Goal: Transaction & Acquisition: Book appointment/travel/reservation

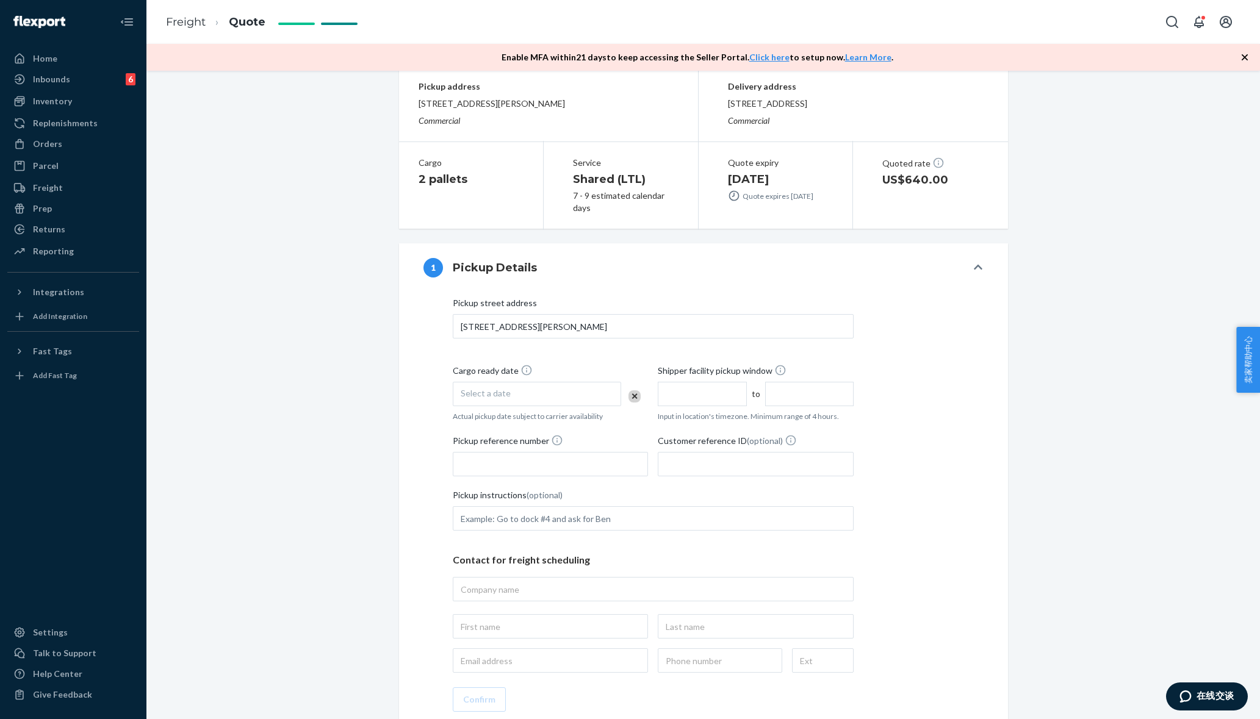
scroll to position [152, 0]
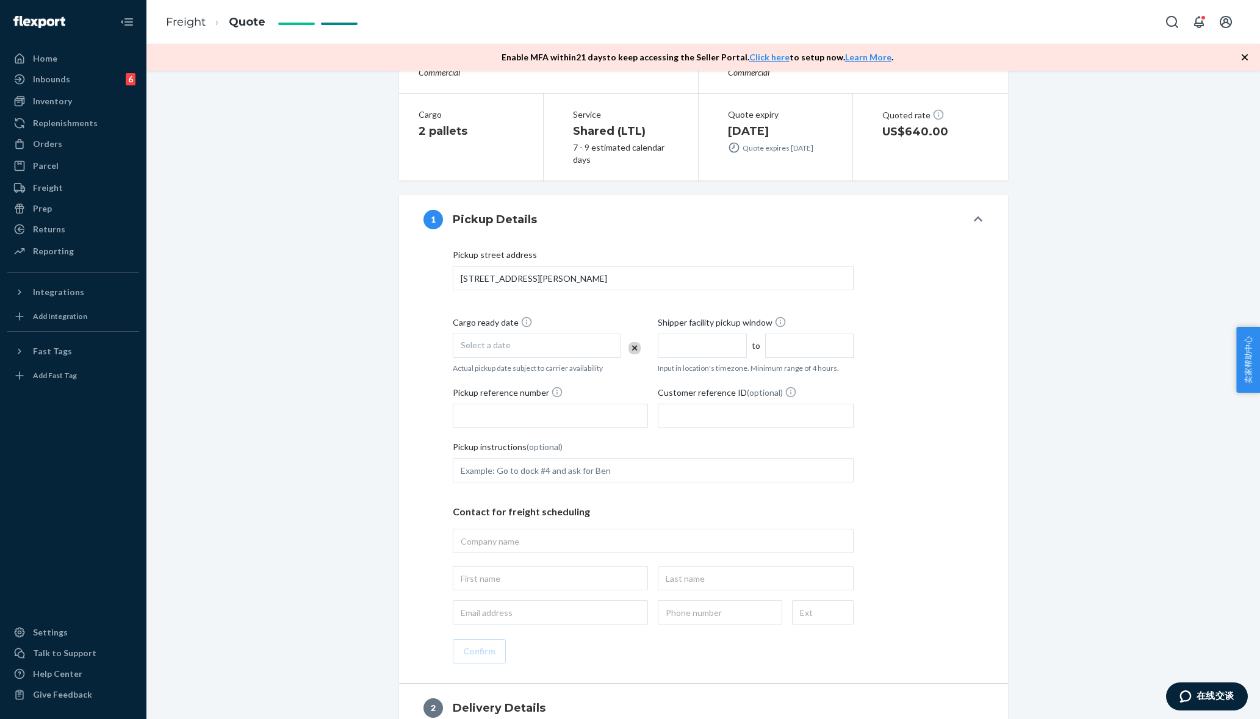
click at [495, 344] on span "Select a date" at bounding box center [486, 345] width 50 height 10
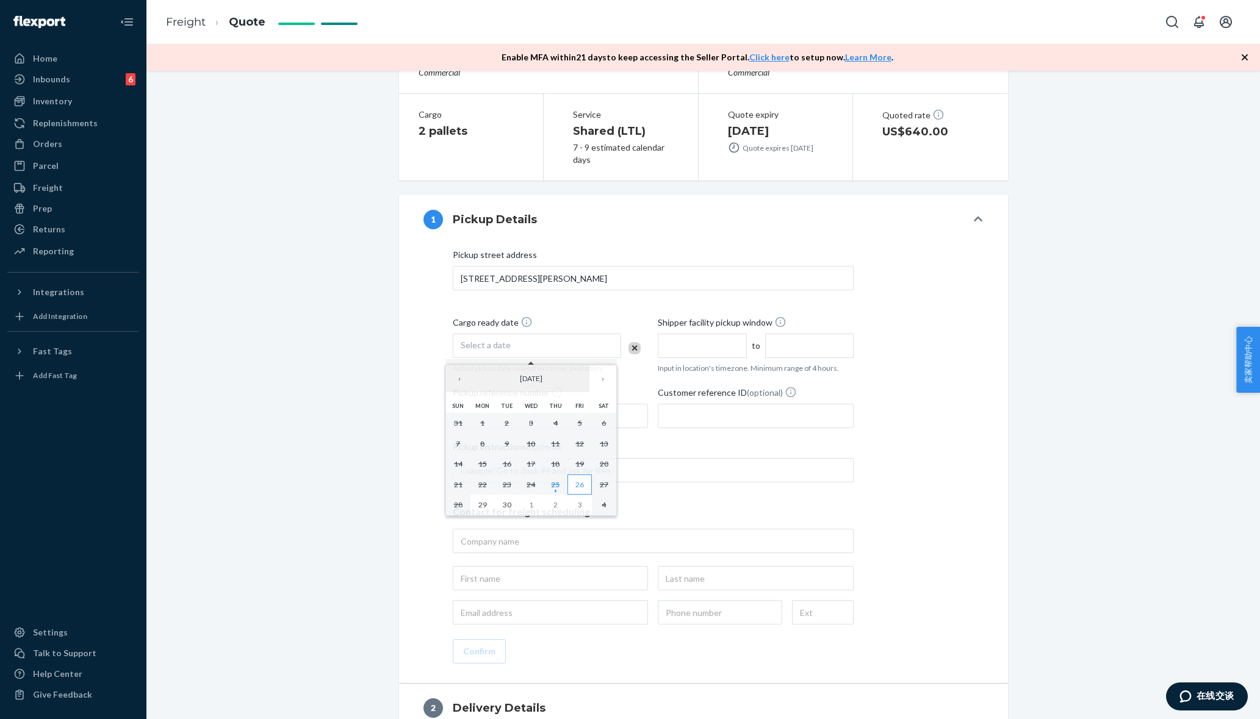
click at [570, 487] on button "26" at bounding box center [579, 485] width 24 height 21
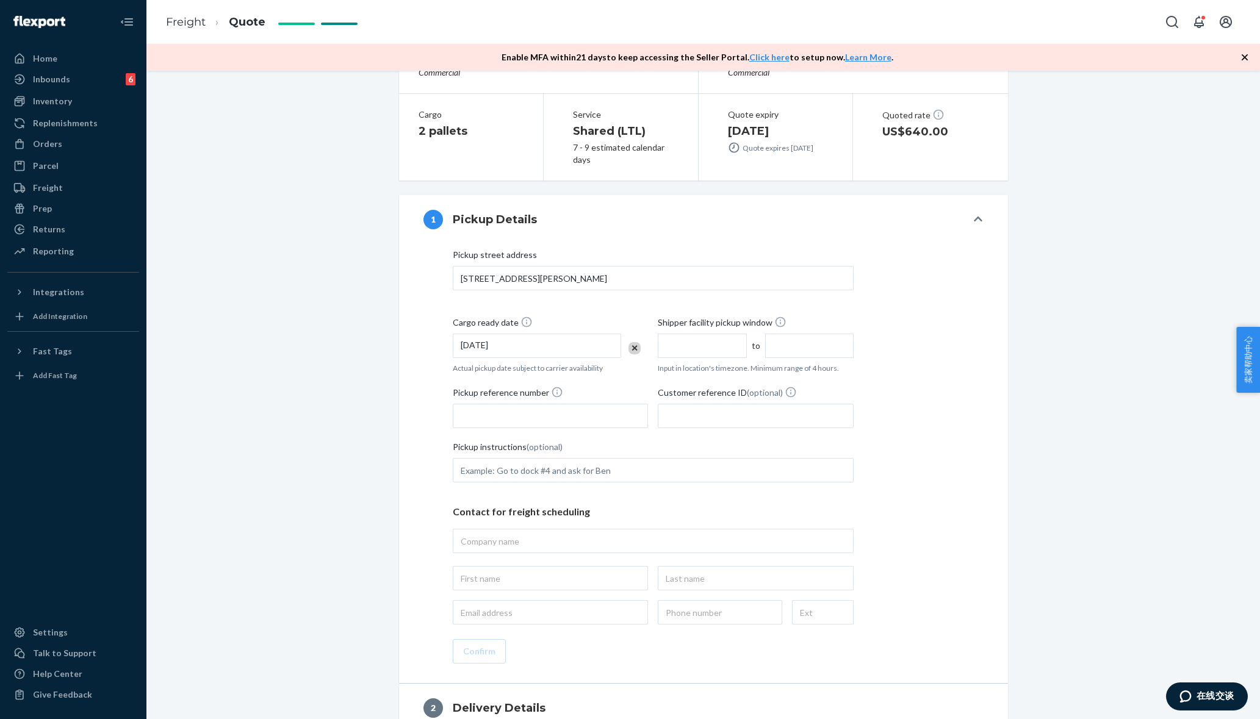
click at [423, 349] on div "[GEOGRAPHIC_DATA] address [STREET_ADDRESS][PERSON_NAME] Cargo ready date [DATE]…" at bounding box center [703, 456] width 560 height 415
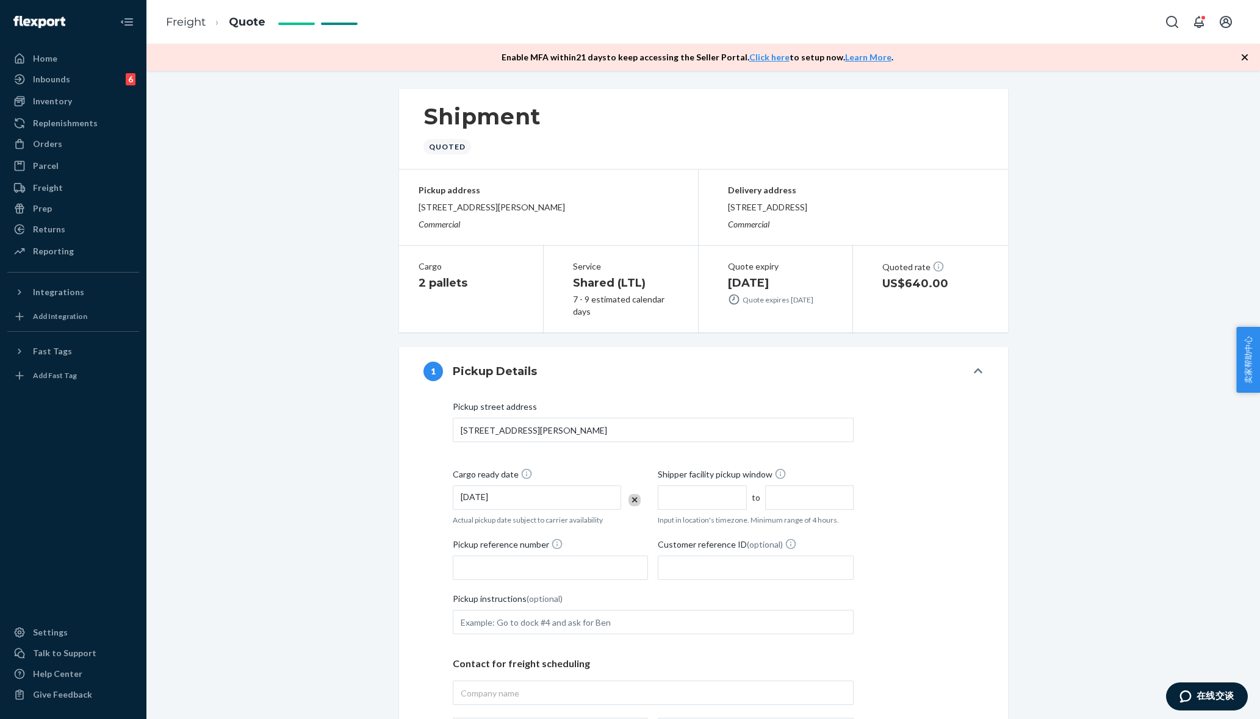
drag, startPoint x: 778, startPoint y: 278, endPoint x: 728, endPoint y: 282, distance: 50.8
click at [728, 282] on h1 "[DATE]" at bounding box center [781, 283] width 106 height 16
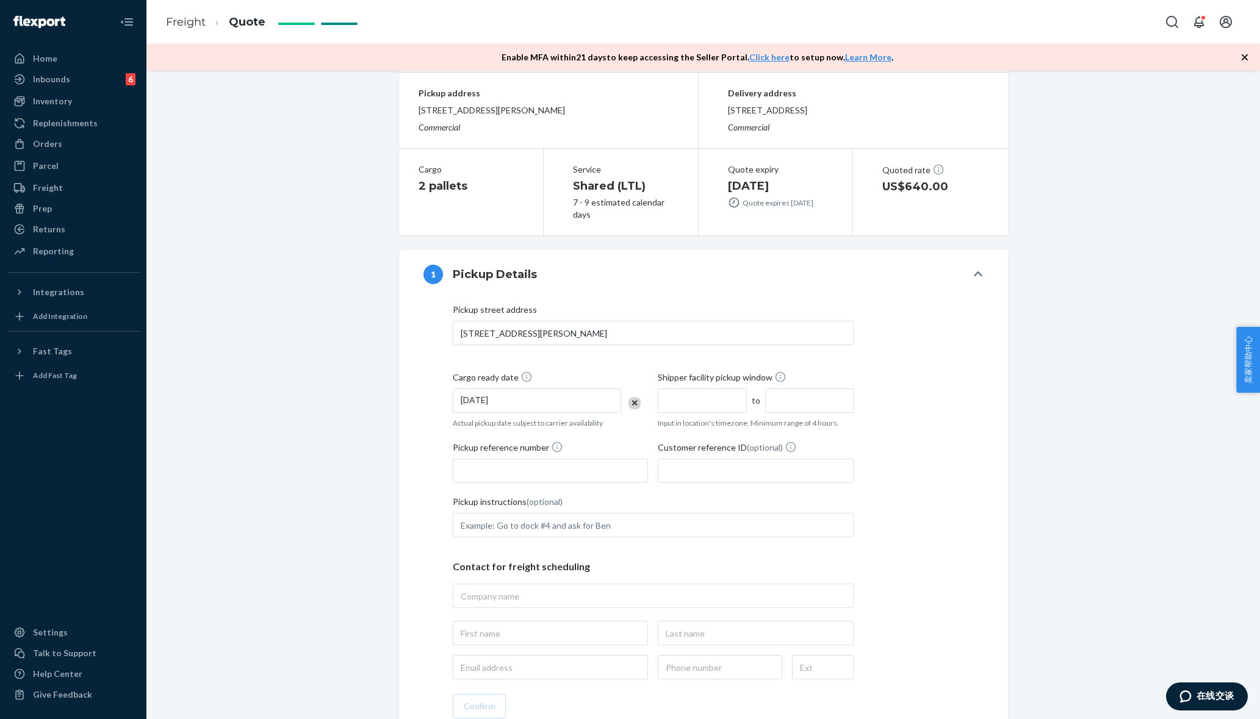
scroll to position [152, 0]
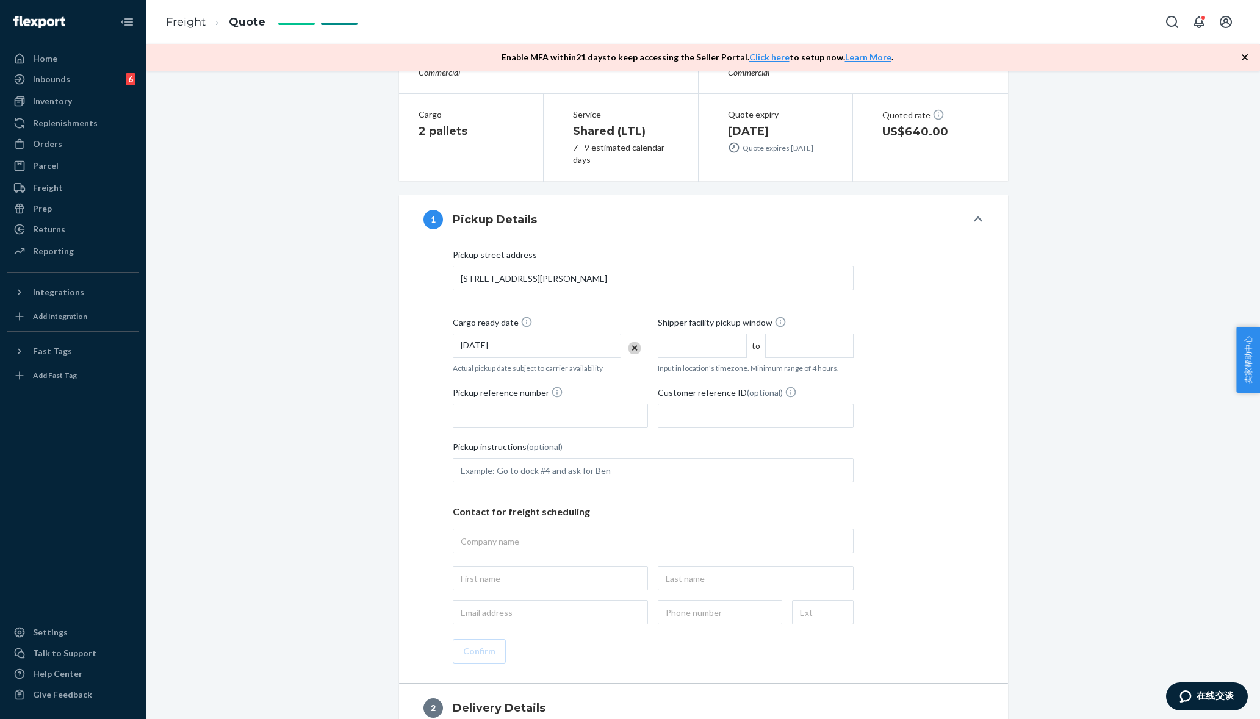
click at [707, 334] on input "text" at bounding box center [702, 346] width 88 height 24
click at [479, 406] on input "Pickup reference number" at bounding box center [551, 416] width 196 height 24
type input "#8217530+#5082163"
type input "pickup at:[DATE] 12 PM to 1 PM (CST)"
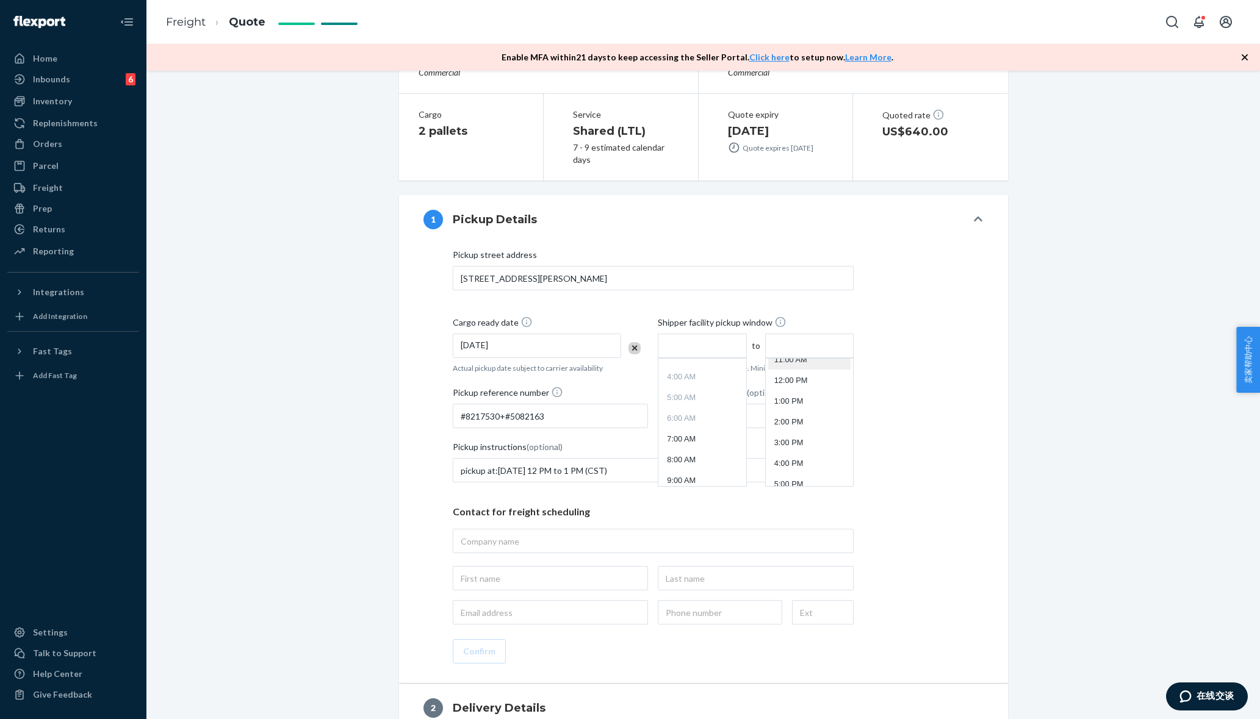
scroll to position [304, 0]
click at [792, 393] on li "4:00 PM" at bounding box center [809, 398] width 82 height 18
type input "4:00 PM"
click at [669, 345] on input "text" at bounding box center [702, 346] width 88 height 24
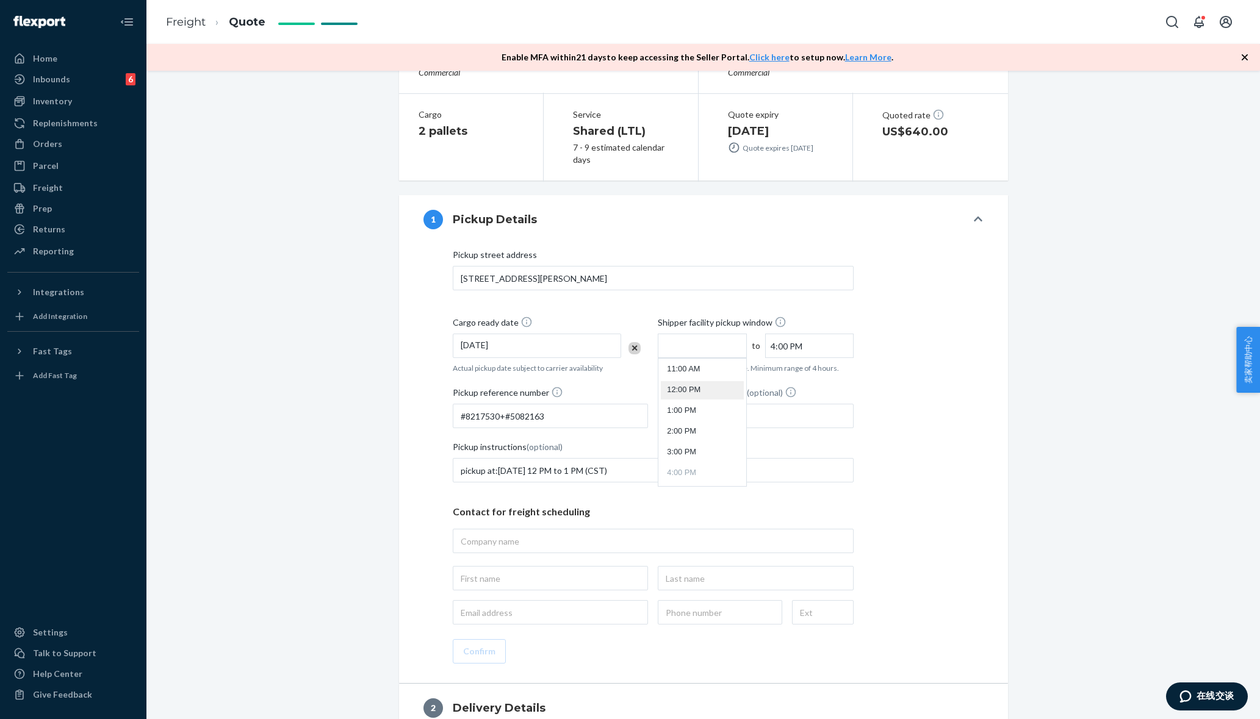
click at [684, 396] on li "12:00 PM" at bounding box center [702, 390] width 82 height 18
type input "12:00 PM"
click at [896, 381] on div "[GEOGRAPHIC_DATA] address [STREET_ADDRESS][PERSON_NAME] Cargo ready date [DATE]…" at bounding box center [703, 456] width 560 height 415
click at [767, 416] on input "Customer reference ID (optional)" at bounding box center [756, 416] width 196 height 24
click at [900, 407] on div "[GEOGRAPHIC_DATA] address [STREET_ADDRESS][PERSON_NAME] Cargo ready date [DATE]…" at bounding box center [703, 456] width 560 height 415
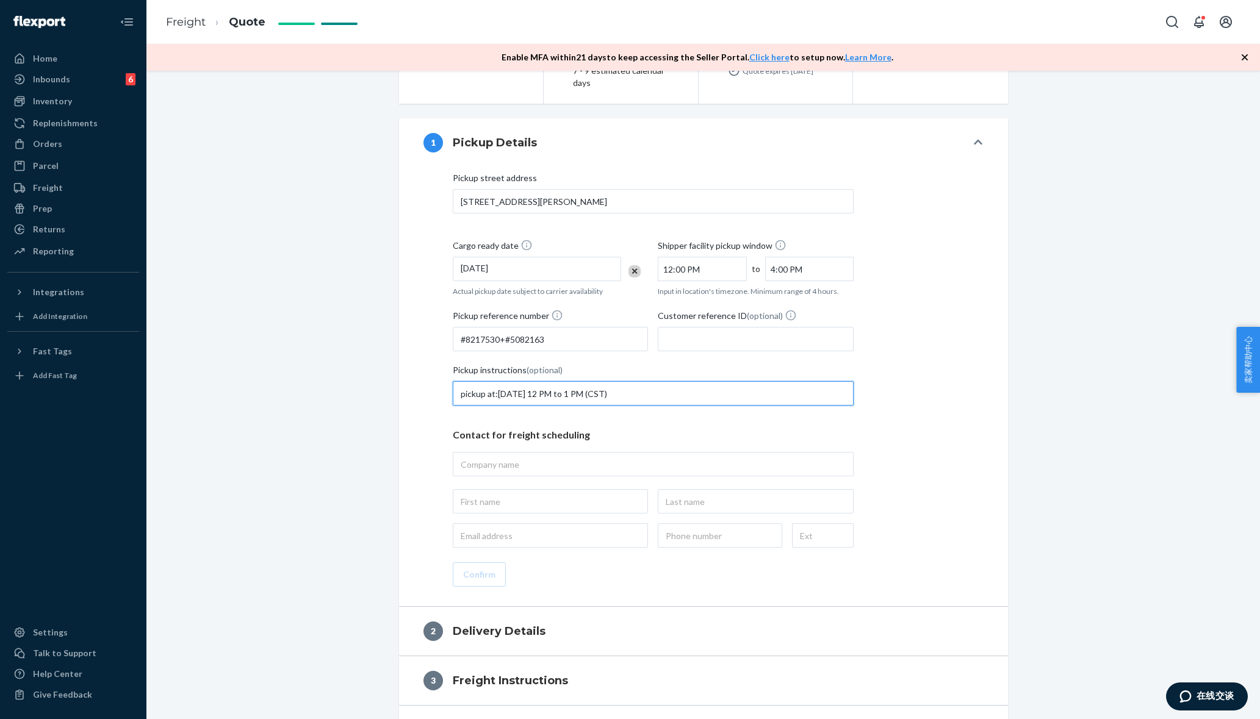
drag, startPoint x: 529, startPoint y: 395, endPoint x: 490, endPoint y: 397, distance: 38.5
click at [490, 397] on input "pickup at:[DATE] 12 PM to 1 PM (CST)" at bounding box center [653, 393] width 401 height 24
click at [504, 389] on input "pickup at:[DATE] 12 PM to 1 PM (CST)" at bounding box center [653, 393] width 401 height 24
type input "pickup at:[DATE] 12 PM to 1 PM (CST)"
click at [413, 397] on div "[GEOGRAPHIC_DATA] address [STREET_ADDRESS][PERSON_NAME] Cargo ready date [DATE]…" at bounding box center [703, 386] width 609 height 439
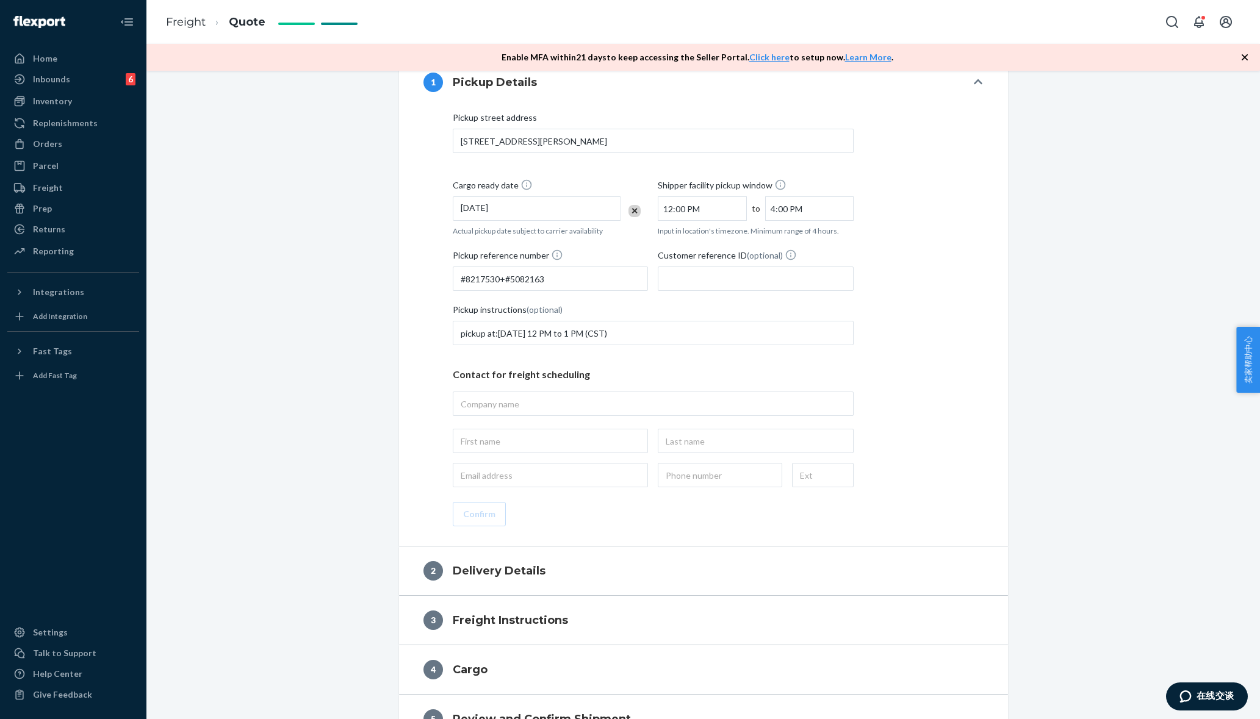
scroll to position [332, 0]
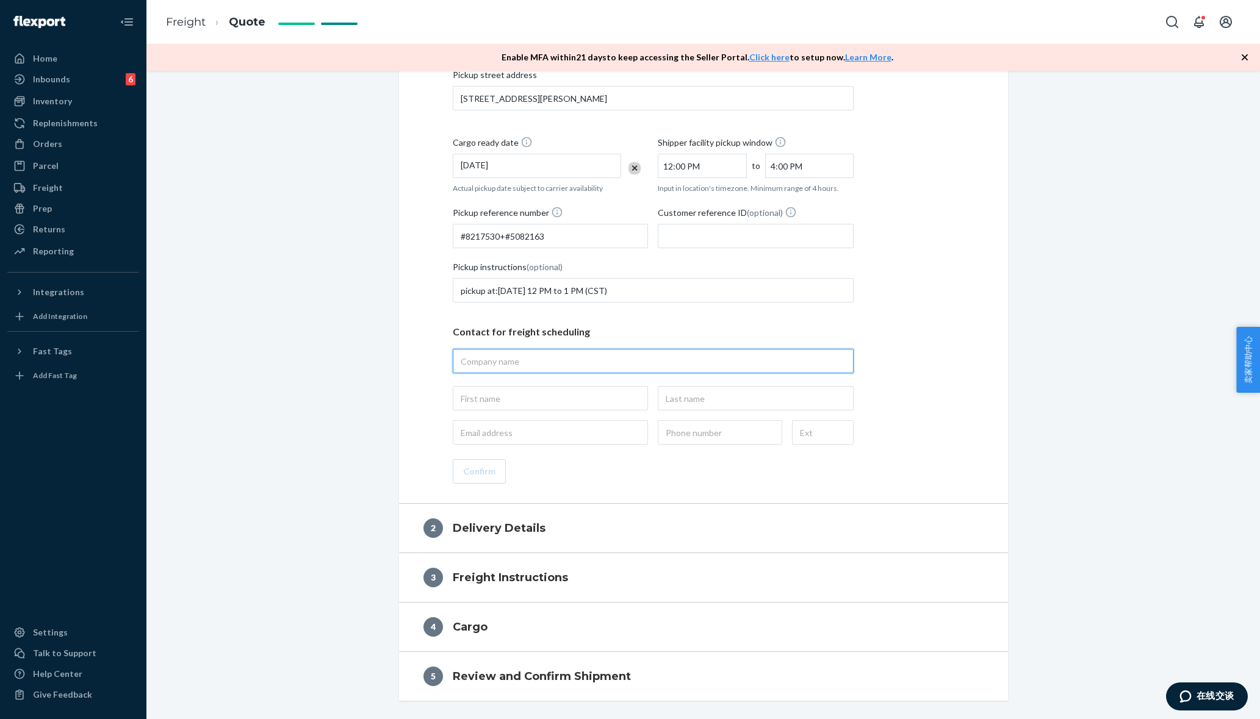
click at [472, 354] on input "text" at bounding box center [653, 361] width 401 height 24
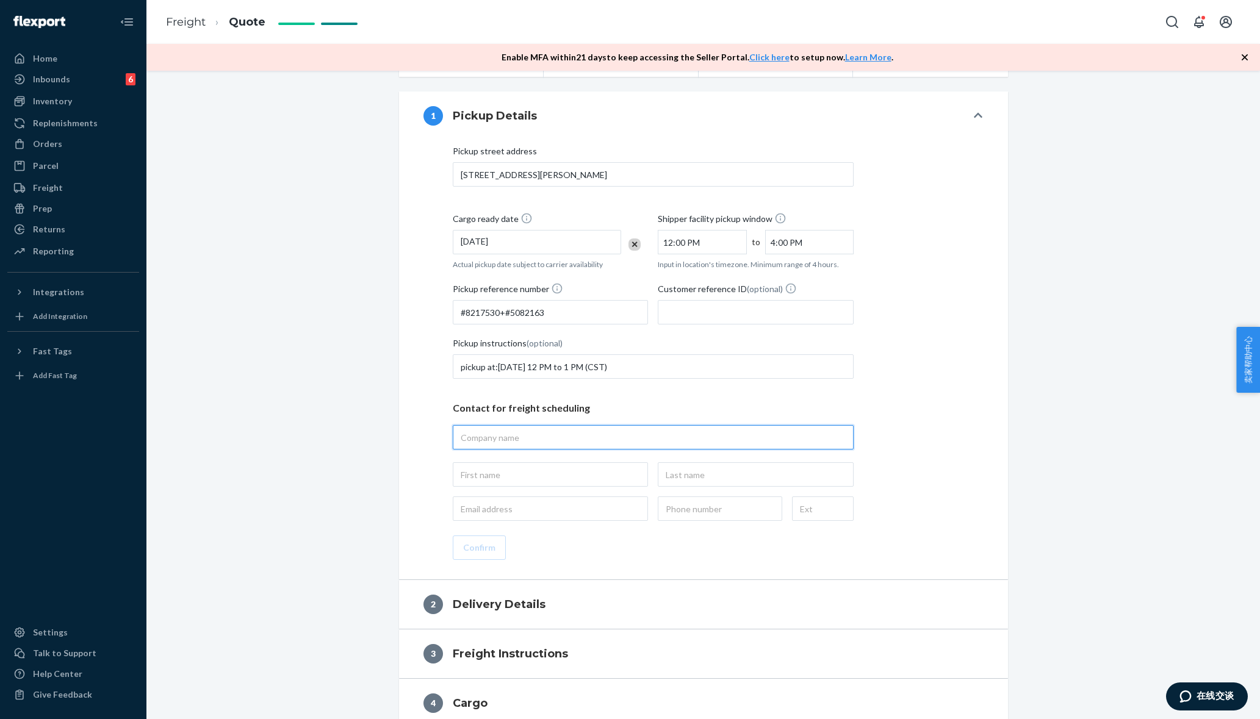
type input "[PERSON_NAME][GEOGRAPHIC_DATA] 3 - USTX01"
type input "[PHONE_NUMBER]"
click at [592, 472] on input "text" at bounding box center [551, 474] width 196 height 24
click at [742, 476] on input "text" at bounding box center [756, 474] width 196 height 24
click at [423, 497] on div "[GEOGRAPHIC_DATA] address [STREET_ADDRESS][PERSON_NAME] Cargo ready date [DATE]…" at bounding box center [703, 352] width 560 height 415
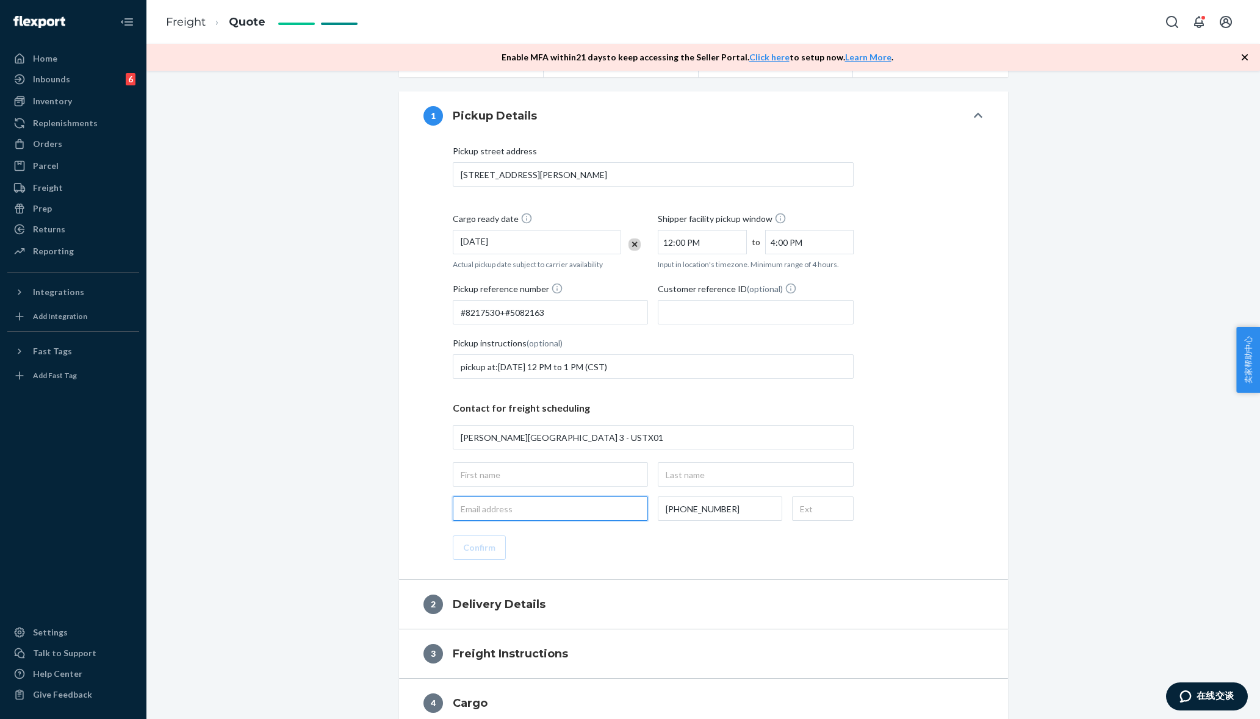
click at [464, 518] on input "email" at bounding box center [551, 509] width 196 height 24
click at [332, 473] on div "Shipment QUOTED Pickup address [STREET_ADDRESS][PERSON_NAME] Commercial Deliver…" at bounding box center [703, 305] width 1095 height 944
click at [482, 454] on div "Contact for freight scheduling [PERSON_NAME][GEOGRAPHIC_DATA] 3 - USTX01 [PHONE…" at bounding box center [653, 456] width 401 height 129
click at [484, 440] on input "[PERSON_NAME][GEOGRAPHIC_DATA] 3 - USTX01" at bounding box center [653, 437] width 401 height 24
click at [445, 479] on div "[GEOGRAPHIC_DATA] address [STREET_ADDRESS][PERSON_NAME] Cargo ready date [DATE]…" at bounding box center [703, 352] width 560 height 415
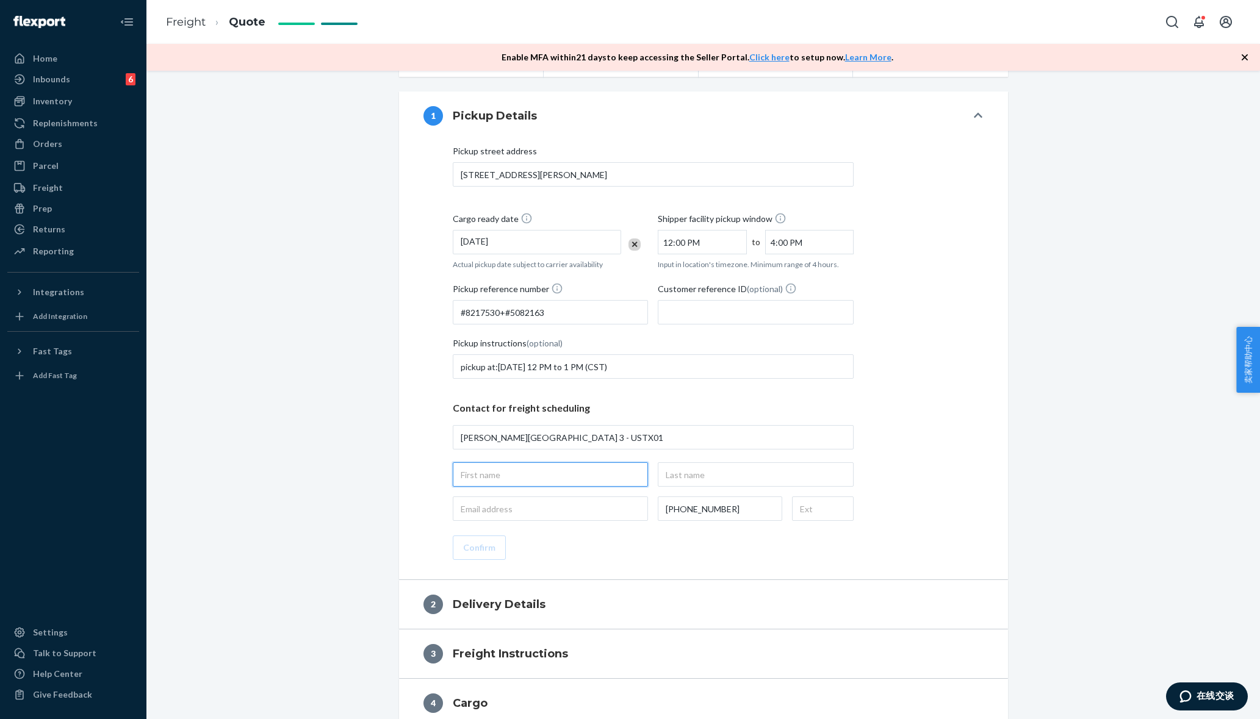
click at [483, 476] on input "text" at bounding box center [551, 474] width 196 height 24
paste input "[PERSON_NAME]"
type input "[PERSON_NAME]"
type input "[PERSON_NAME][GEOGRAPHIC_DATA] 3 - USTX01, [STREET_ADDRESS][PERSON_NAME]"
drag, startPoint x: 537, startPoint y: 472, endPoint x: 473, endPoint y: 476, distance: 64.2
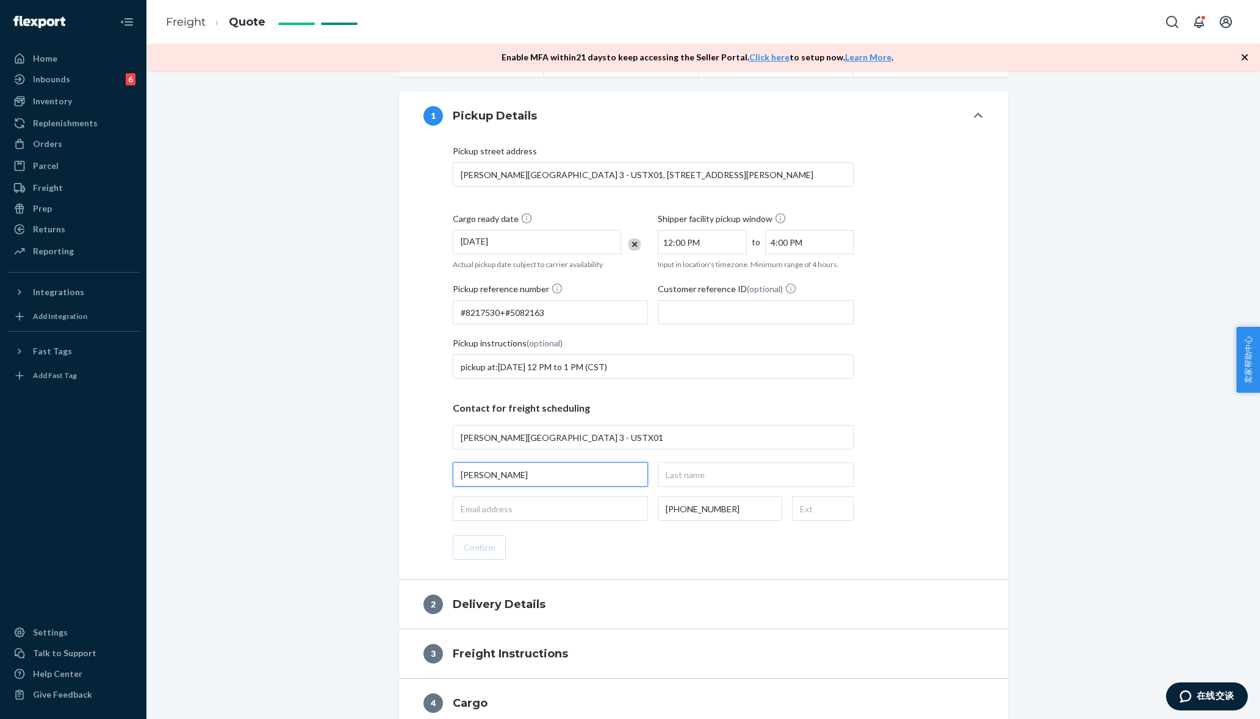
click at [473, 476] on input "[PERSON_NAME]" at bounding box center [551, 474] width 196 height 24
type input "belen"
click at [663, 476] on input "text" at bounding box center [756, 474] width 196 height 24
paste input "orlando"
click at [658, 472] on input "orlando" at bounding box center [756, 474] width 196 height 24
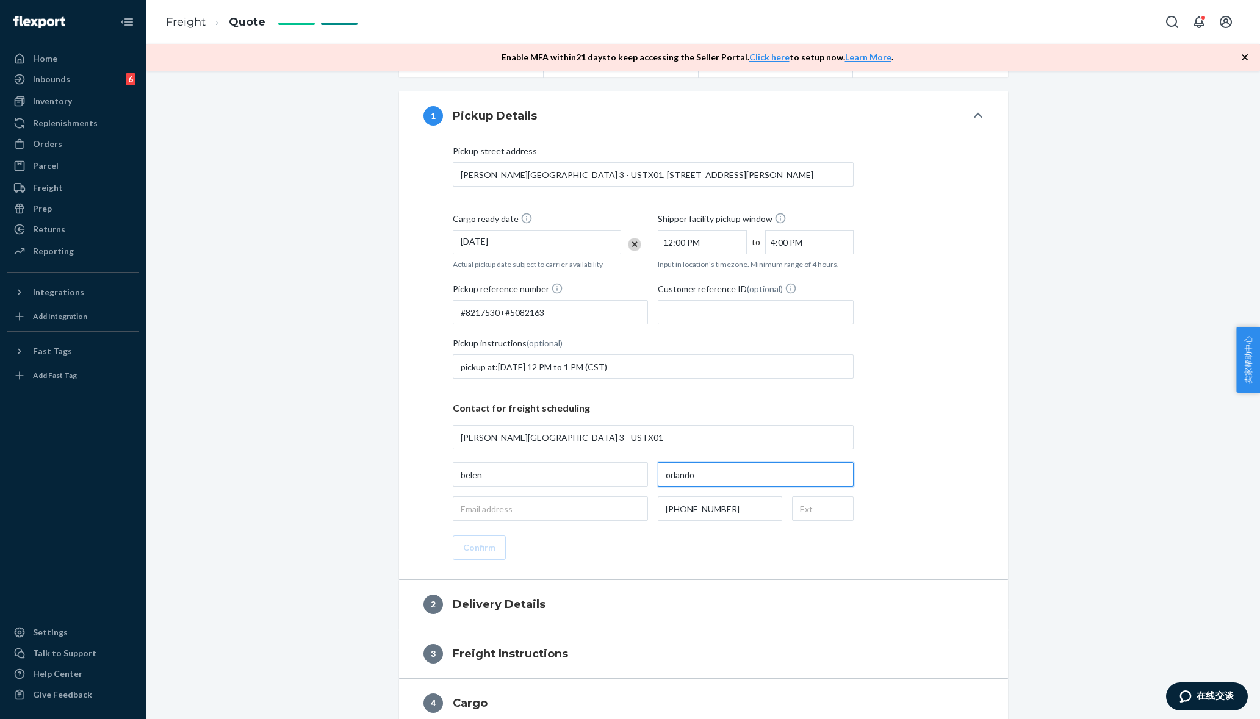
type input "orlando"
click at [883, 393] on div "Pickup street address [PERSON_NAME][GEOGRAPHIC_DATA] 3 - USTX01, [STREET_ADDRES…" at bounding box center [703, 352] width 560 height 415
click at [820, 518] on input "text" at bounding box center [823, 509] width 62 height 24
click at [818, 510] on input "text" at bounding box center [823, 509] width 62 height 24
click at [489, 509] on input "email" at bounding box center [551, 509] width 196 height 24
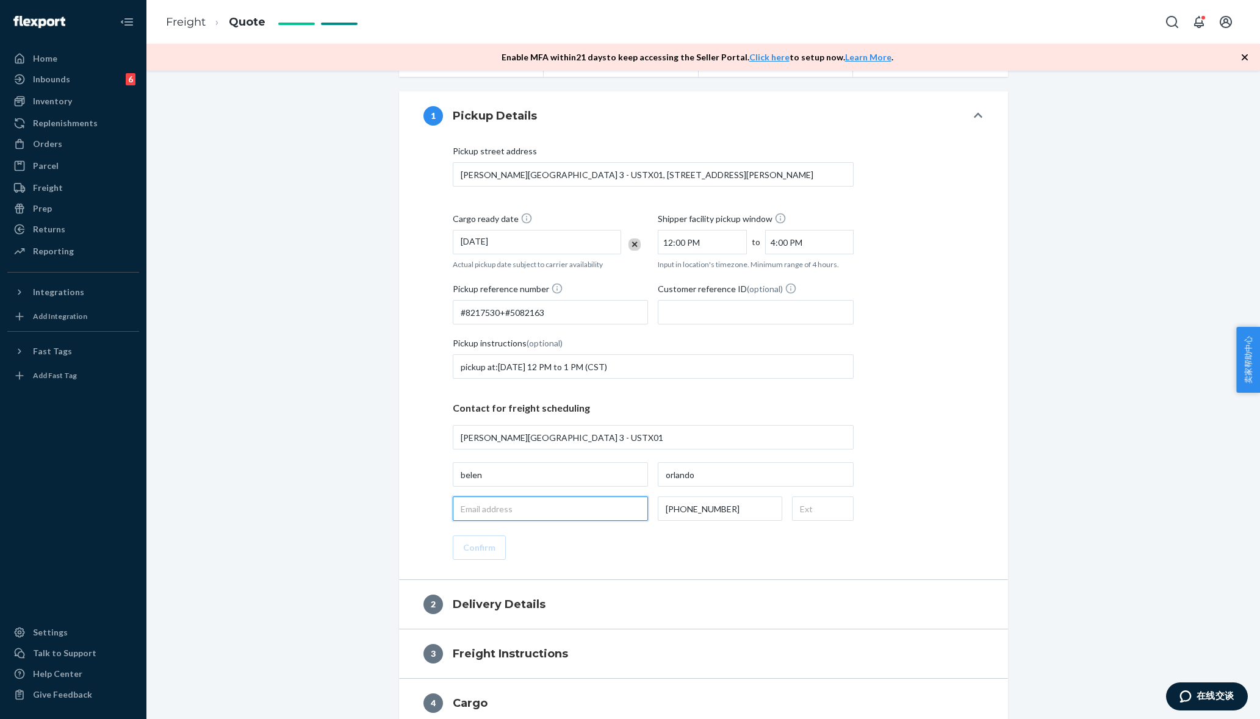
paste input "[EMAIL_ADDRESS][DOMAIN_NAME]"
type input "[EMAIL_ADDRESS][DOMAIN_NAME]"
click at [315, 470] on div "Shipment QUOTED Pickup address [STREET_ADDRESS][PERSON_NAME] Commercial Deliver…" at bounding box center [703, 305] width 1095 height 944
click at [458, 548] on button "Confirm" at bounding box center [479, 548] width 53 height 24
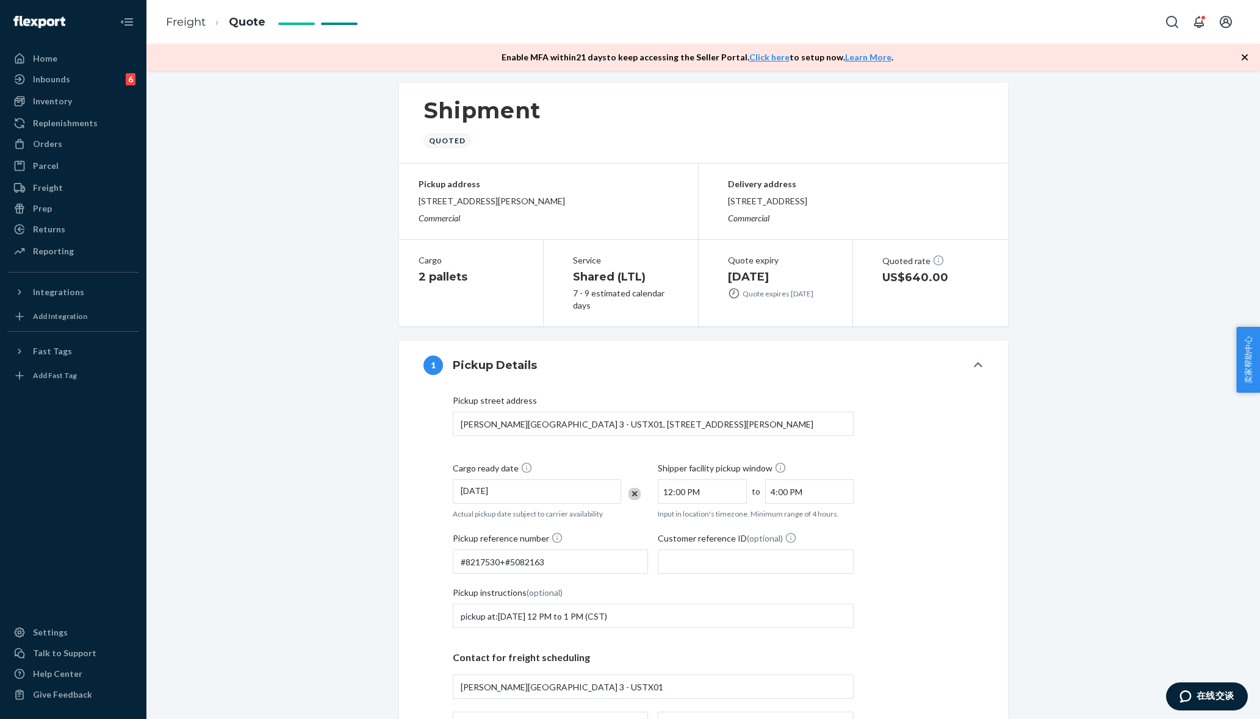
scroll to position [0, 0]
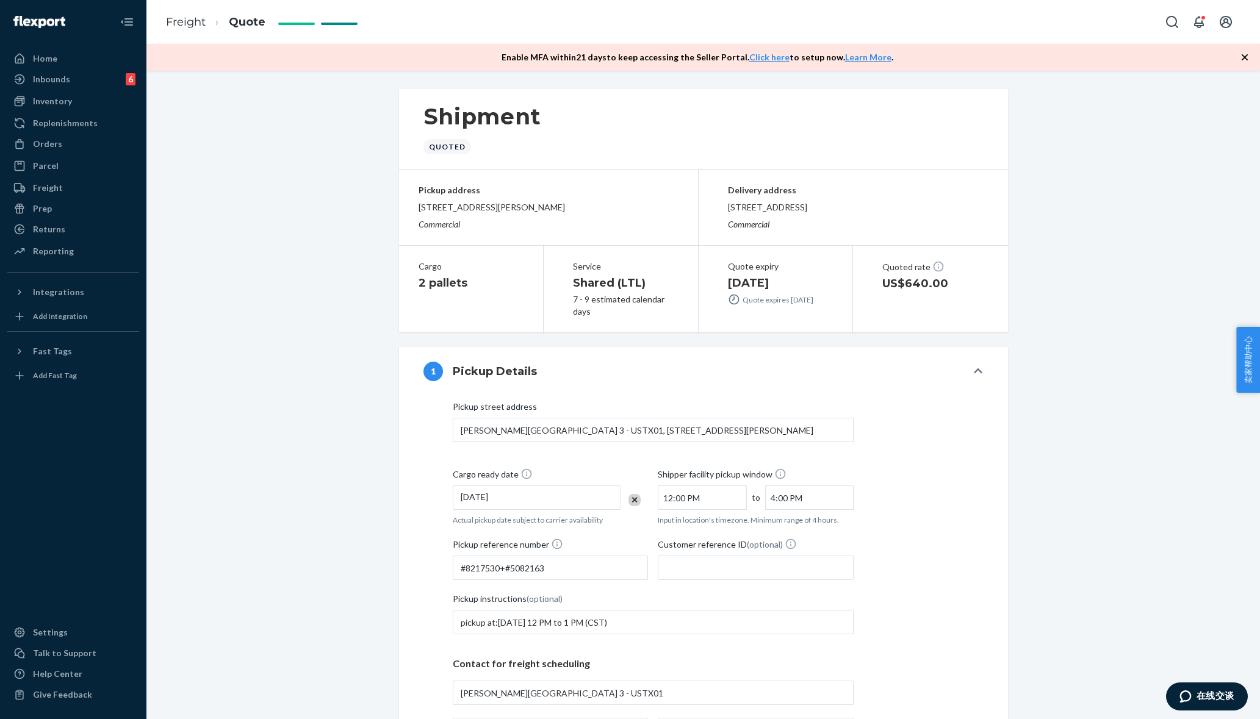
click at [467, 494] on div "[DATE]" at bounding box center [537, 498] width 169 height 24
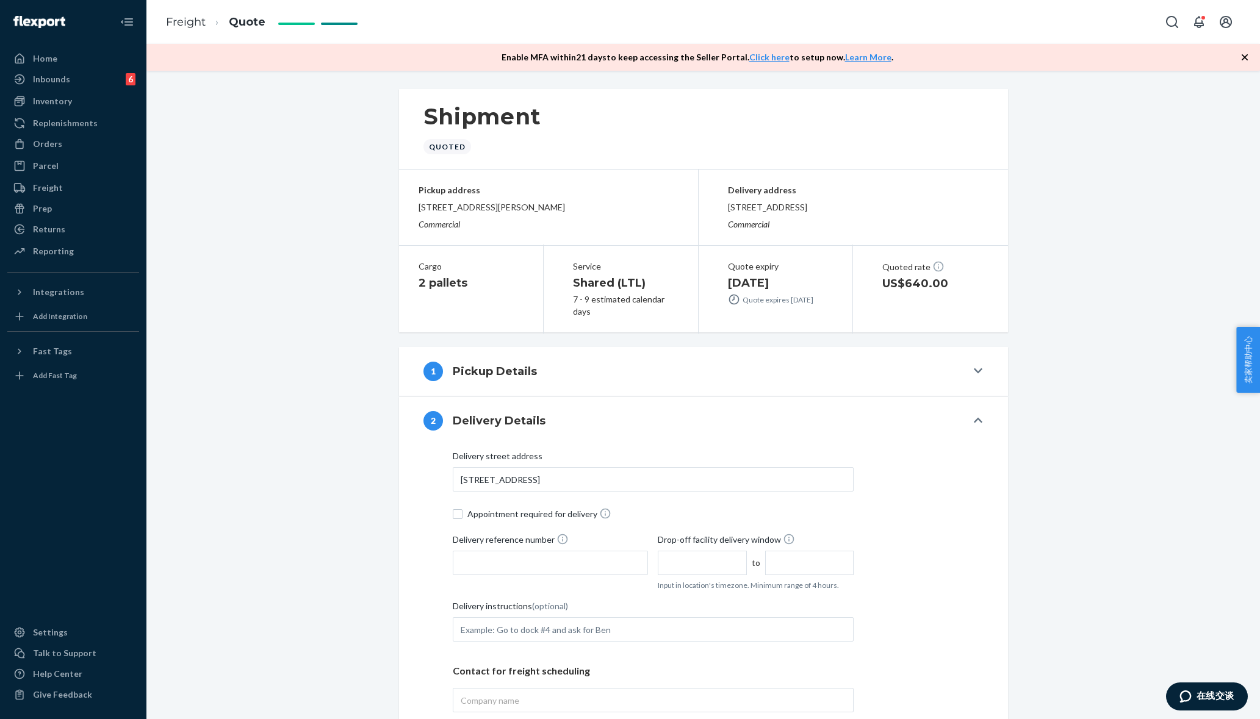
click at [551, 636] on input "Delivery instructions (optional)" at bounding box center [653, 629] width 401 height 24
click at [399, 500] on div "Delivery street address [STREET_ADDRESS] Appointment required for delivery Deli…" at bounding box center [703, 643] width 609 height 397
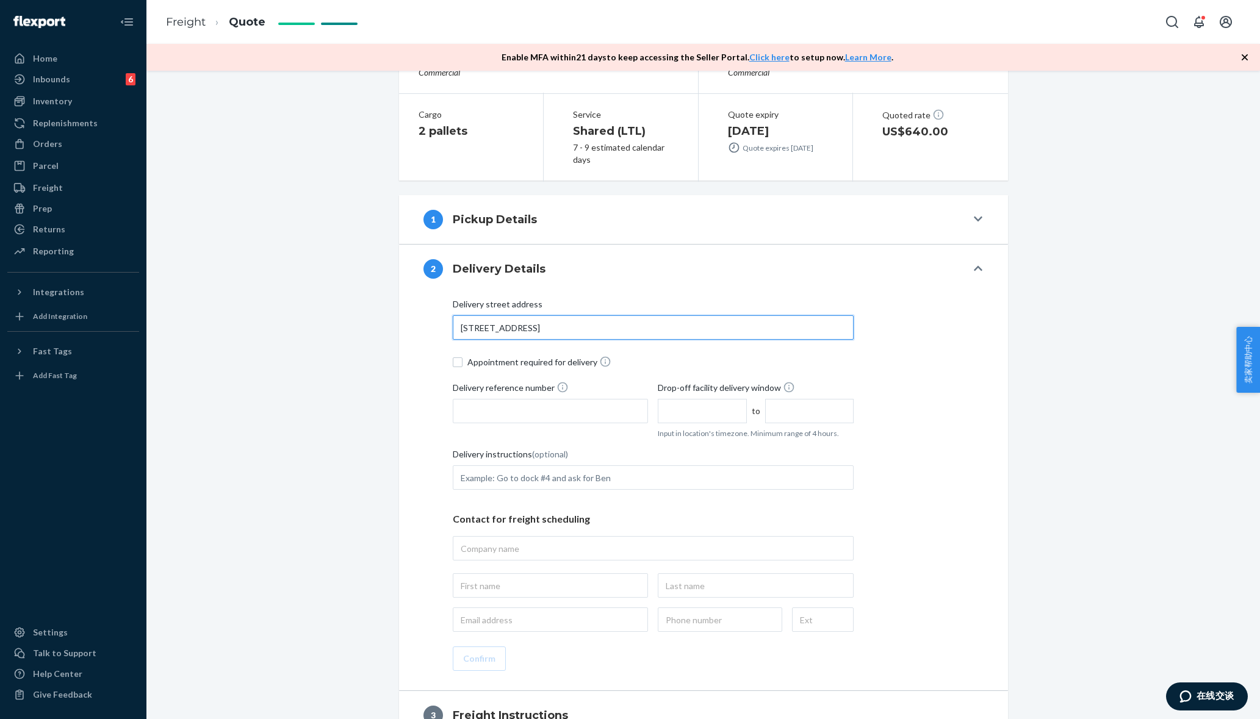
click at [492, 336] on input "[STREET_ADDRESS]" at bounding box center [653, 327] width 401 height 24
click at [497, 394] on span "Delivery reference number" at bounding box center [511, 390] width 116 height 18
click at [497, 399] on input "Delivery reference number" at bounding box center [551, 411] width 196 height 24
click at [495, 410] on input "Delivery reference number" at bounding box center [551, 411] width 196 height 24
drag, startPoint x: 553, startPoint y: 409, endPoint x: 406, endPoint y: 409, distance: 147.6
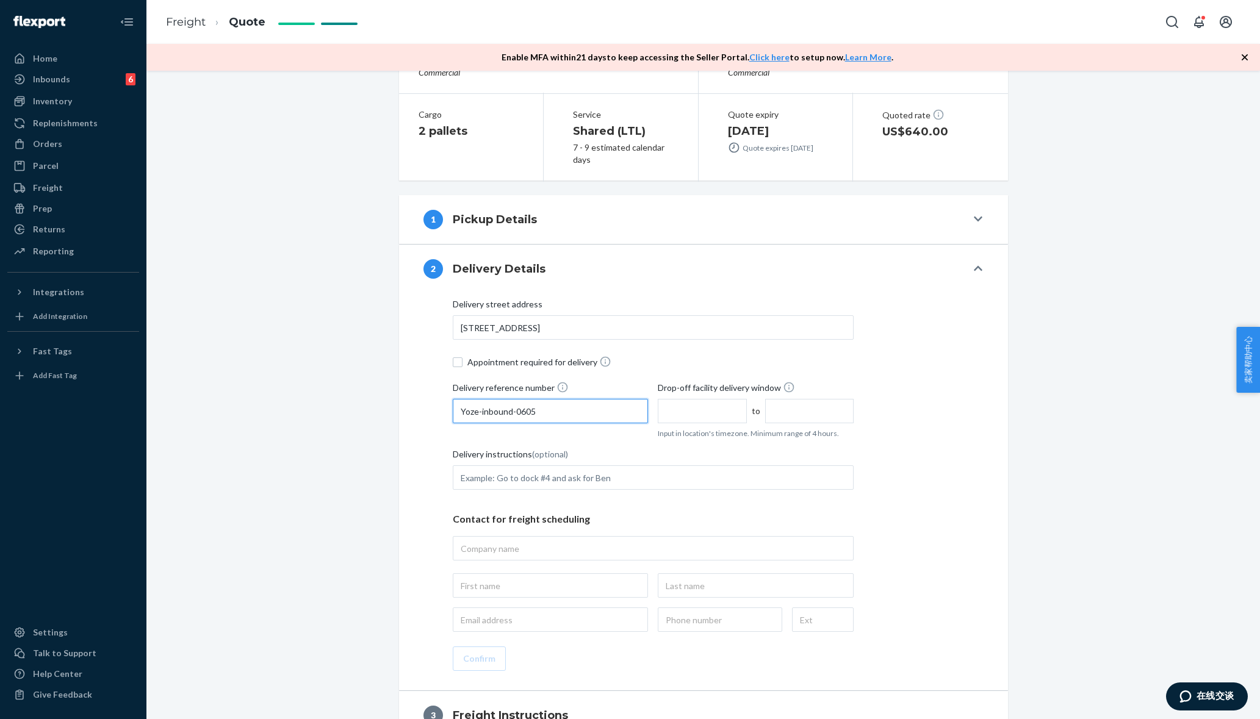
click at [406, 409] on div "Delivery street address [STREET_ADDRESS] Appointment required for delivery Deli…" at bounding box center [703, 491] width 609 height 397
type input "Mercadro-removal-0924"
click at [703, 402] on input "text" at bounding box center [702, 411] width 88 height 24
click at [687, 496] on li "7:00 AM" at bounding box center [702, 505] width 82 height 18
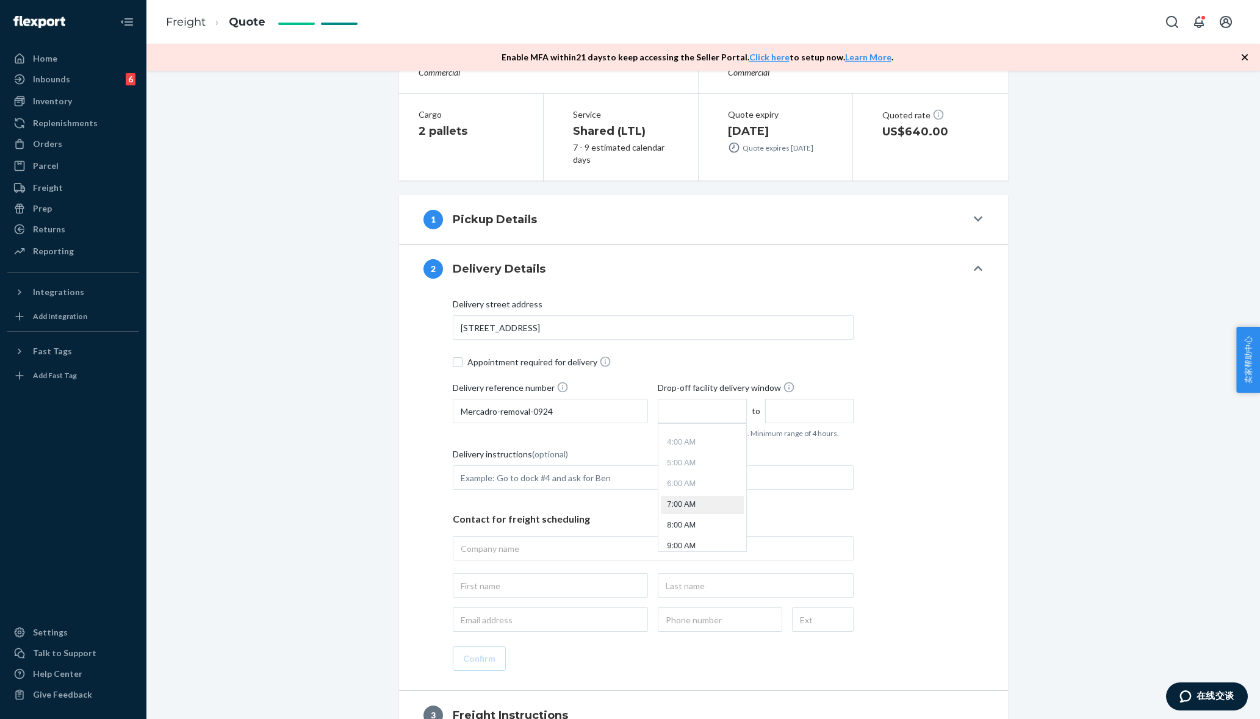
type input "7:00 AM"
type input "11:00 AM"
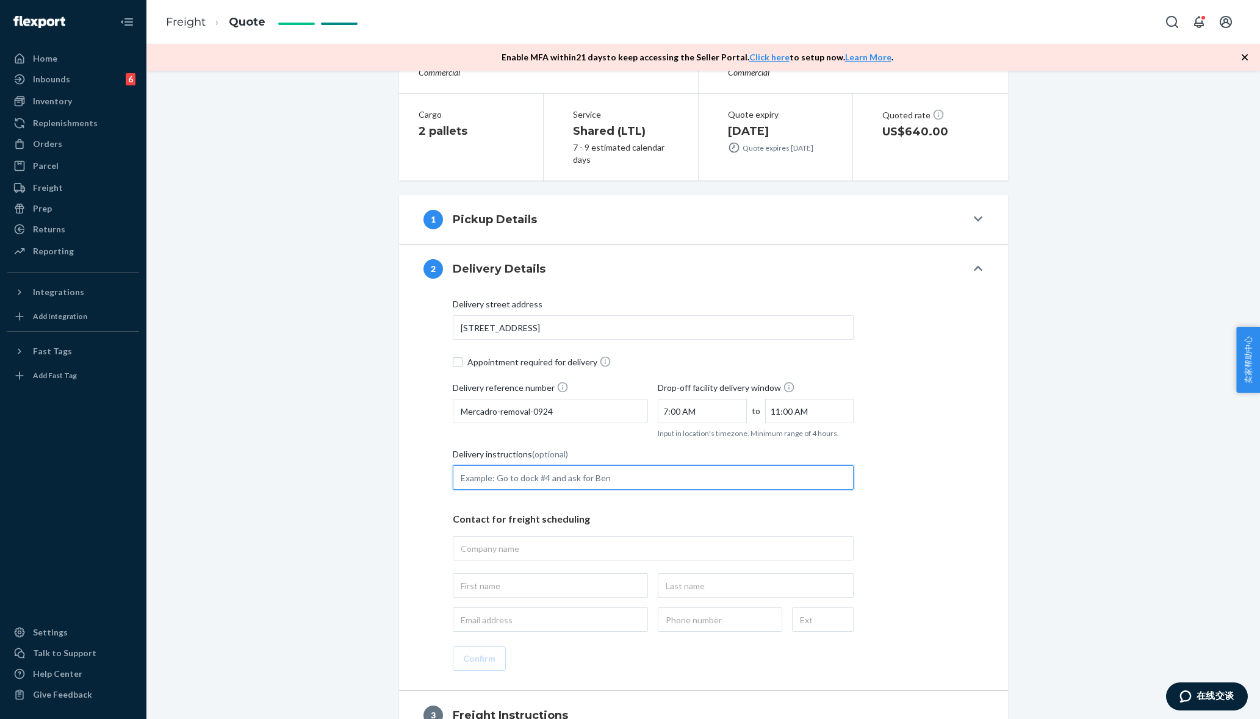
click at [479, 476] on input "Delivery instructions (optional)" at bounding box center [653, 477] width 401 height 24
click at [502, 479] on input "Delivery instructions (optional)" at bounding box center [653, 477] width 401 height 24
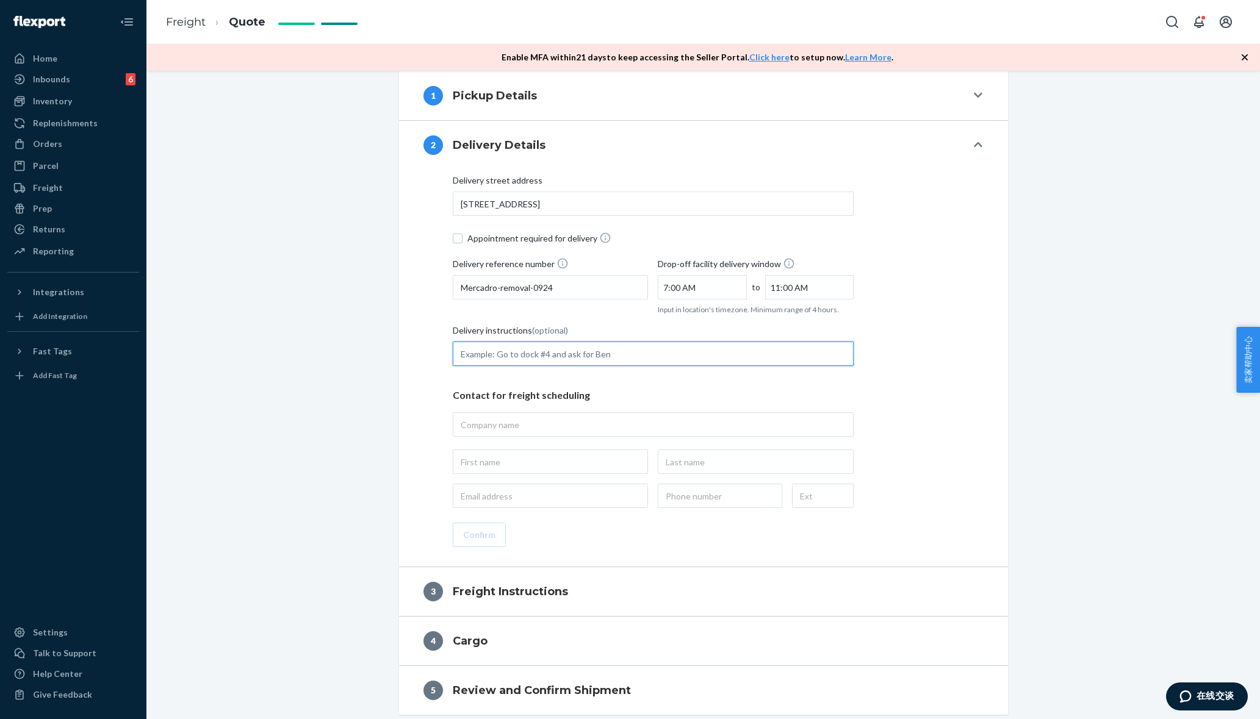
scroll to position [289, 0]
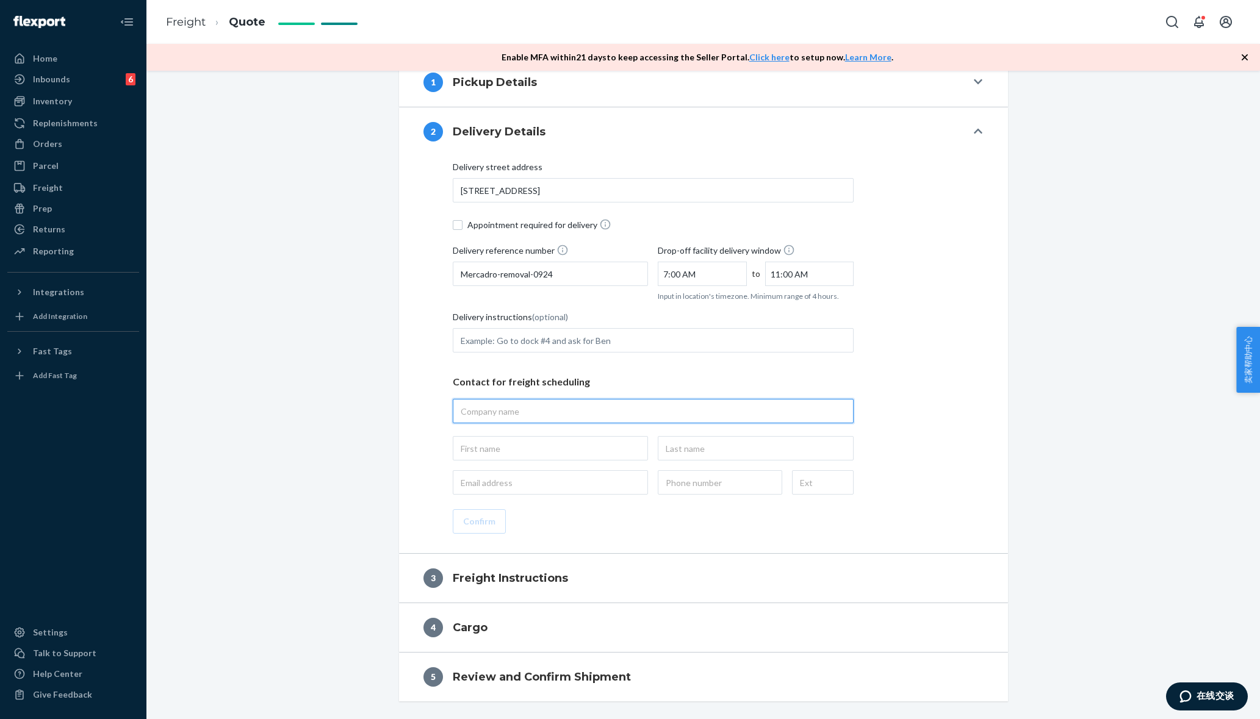
click at [516, 409] on input "text" at bounding box center [653, 411] width 401 height 24
type input "wli02"
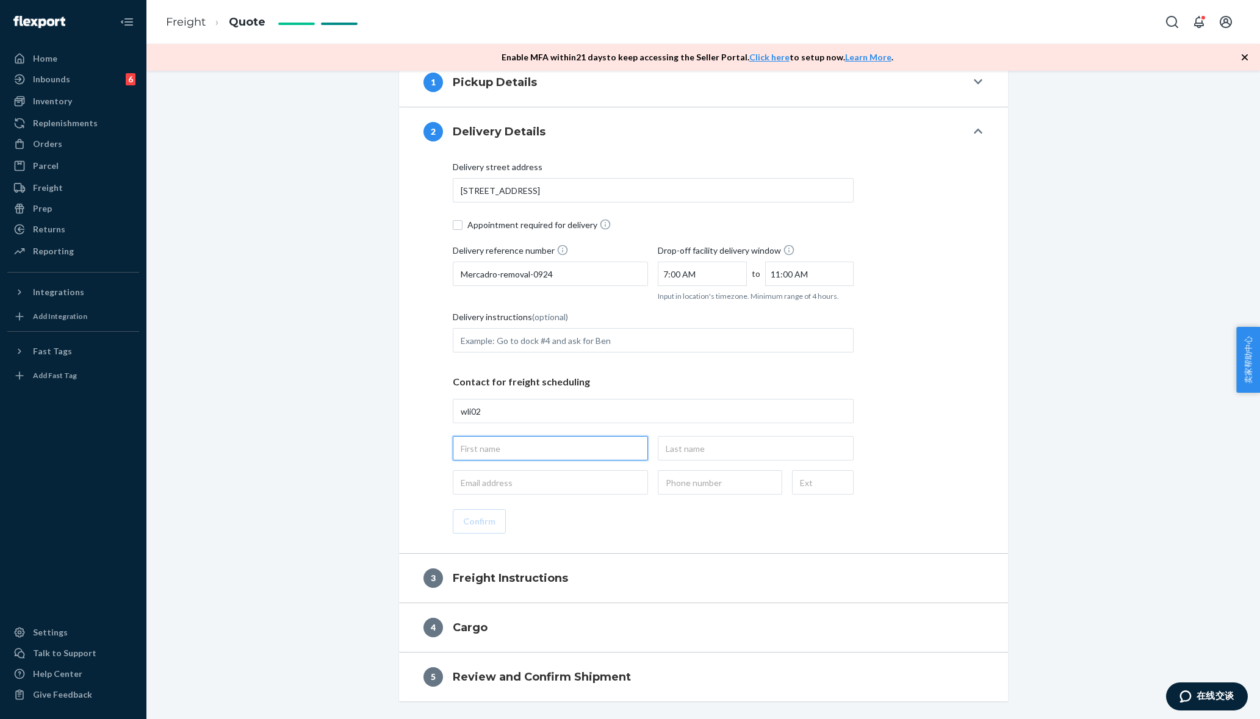
type input "[PERSON_NAME]"
type input "Sun"
type input "[PERSON_NAME][EMAIL_ADDRESS][DOMAIN_NAME]"
type input "[PHONE_NUMBER]"
click at [431, 461] on div "Delivery street address [STREET_ADDRESS] Appointment required for delivery Deli…" at bounding box center [703, 347] width 560 height 373
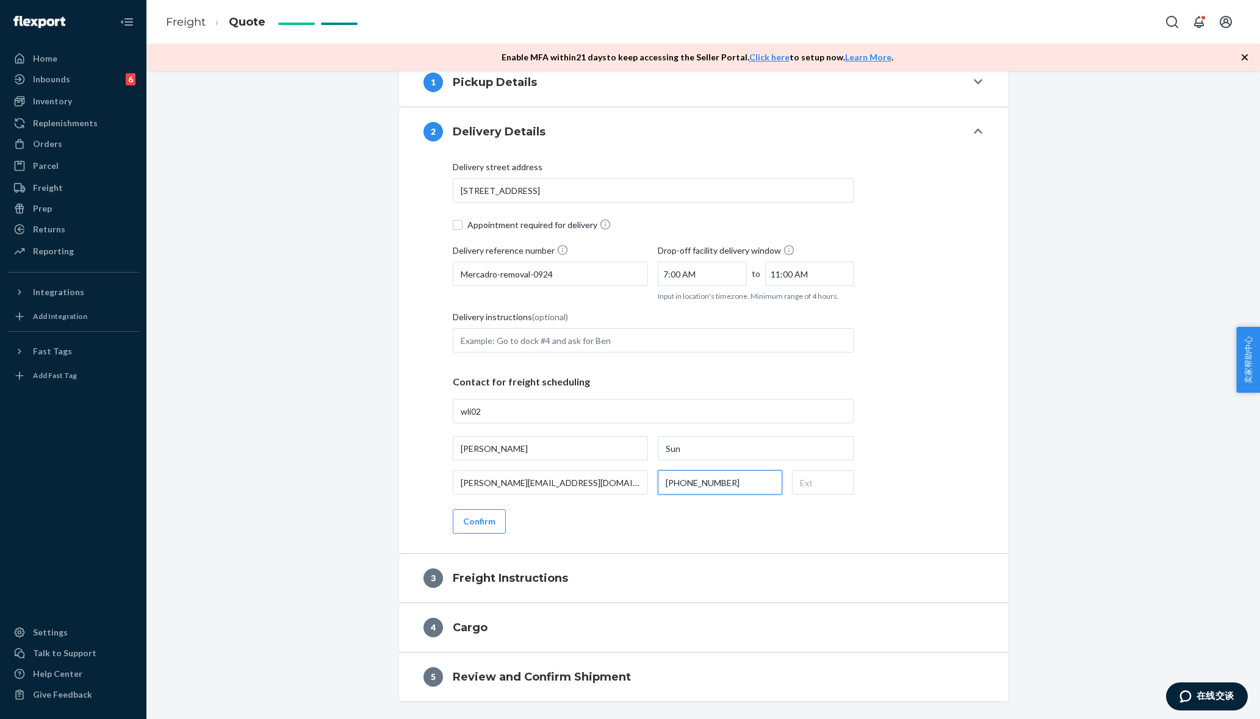
type input "wli02, [STREET_ADDRESS]"
click at [723, 484] on input "[PHONE_NUMBER]" at bounding box center [720, 482] width 124 height 24
drag, startPoint x: 735, startPoint y: 483, endPoint x: 617, endPoint y: 487, distance: 117.8
click at [617, 487] on div "[PERSON_NAME][EMAIL_ADDRESS][DOMAIN_NAME] [PHONE_NUMBER]" at bounding box center [653, 482] width 401 height 24
paste input "909) 360-478"
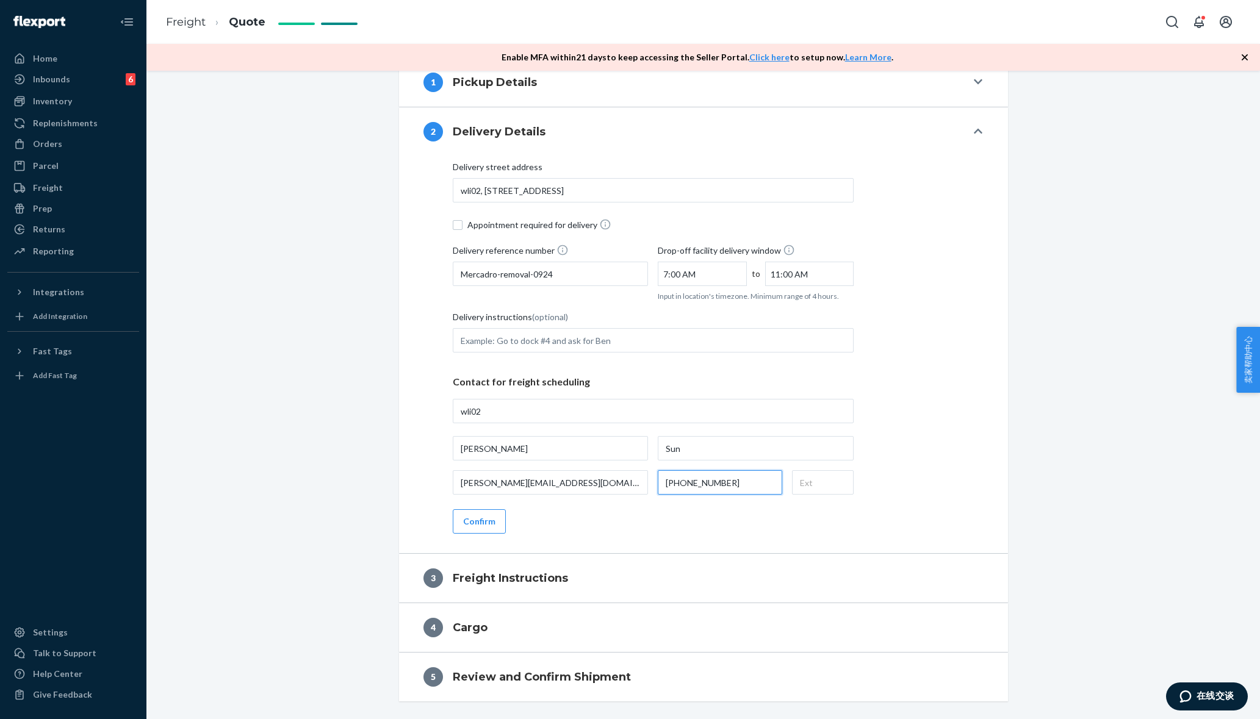
type input "[PHONE_NUMBER]"
click at [933, 421] on div "Delivery street address wli02, [STREET_ADDRESS] Appointment required for delive…" at bounding box center [703, 347] width 560 height 373
click at [489, 520] on button "Confirm" at bounding box center [479, 521] width 53 height 24
click at [906, 481] on div "Delivery street address wli02, [STREET_ADDRESS] Appointment required for delive…" at bounding box center [703, 347] width 560 height 373
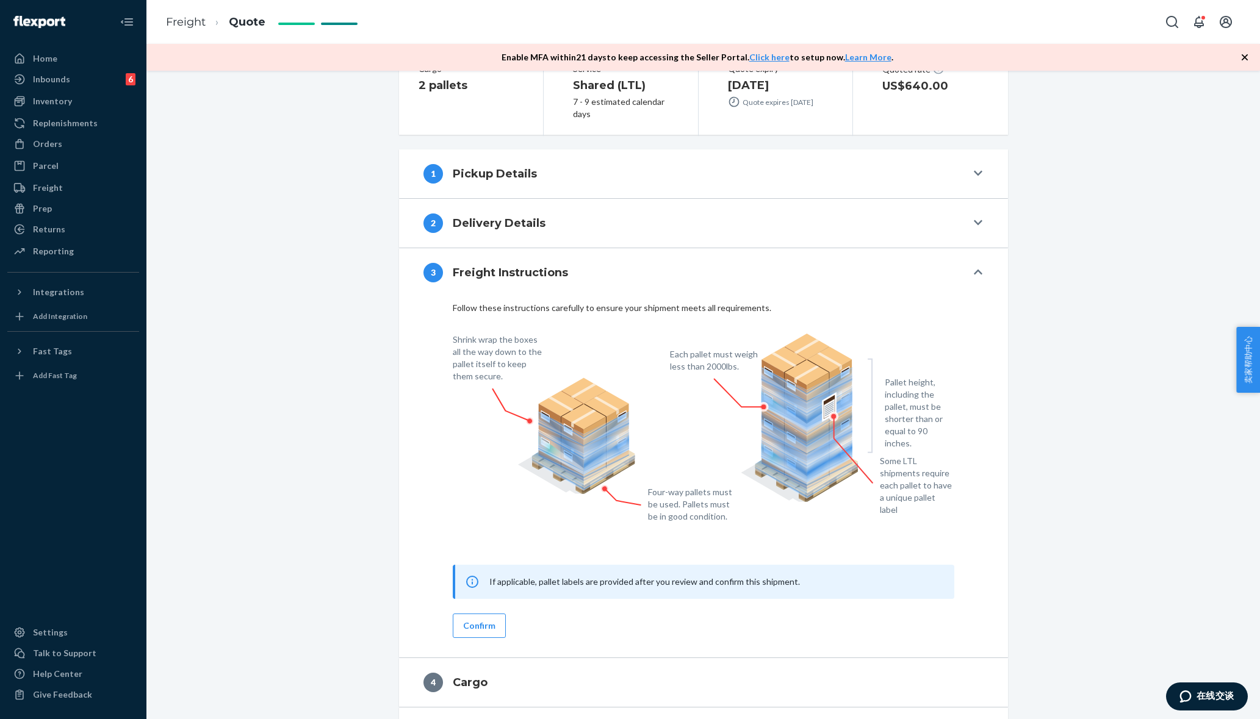
scroll to position [253, 0]
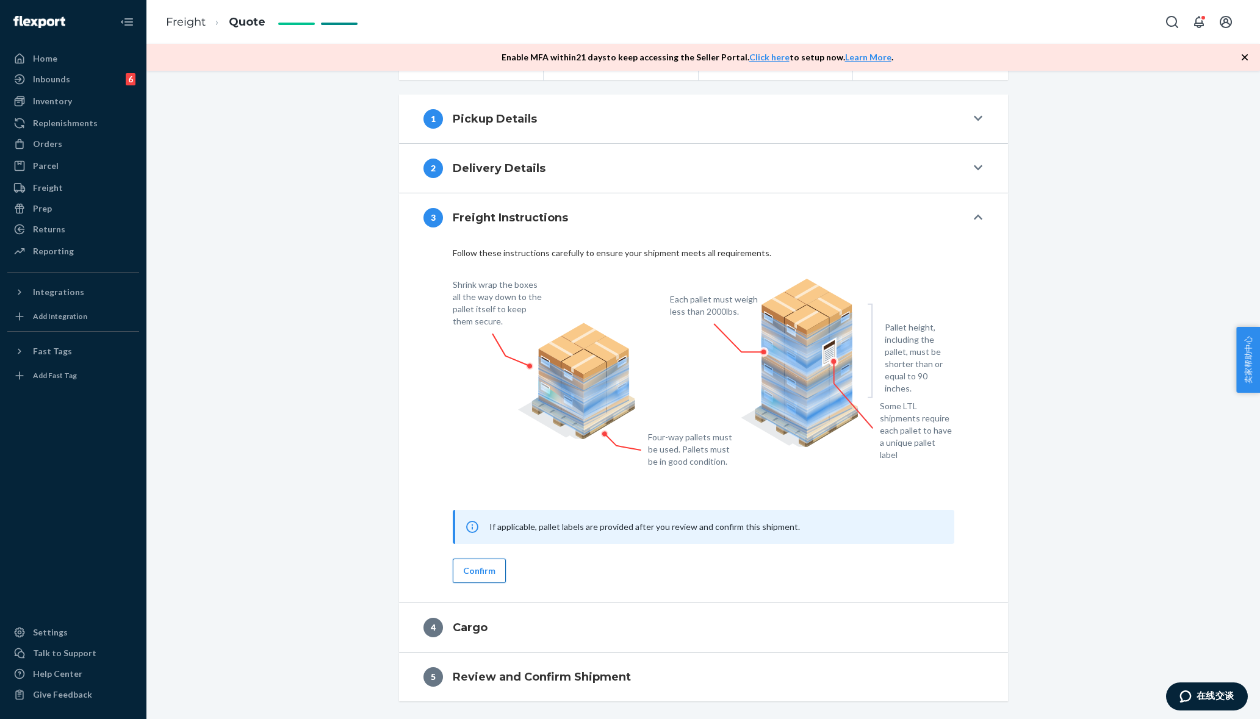
click at [489, 573] on button "Confirm" at bounding box center [479, 571] width 53 height 24
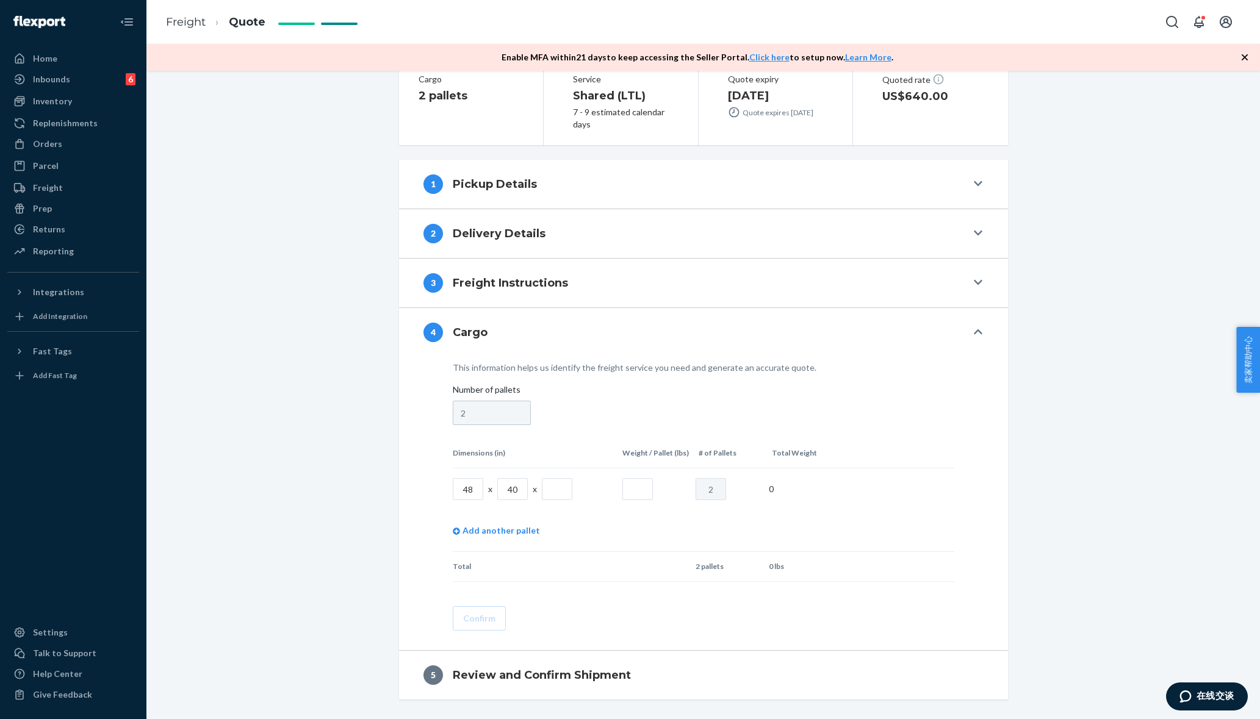
scroll to position [186, 0]
click at [411, 490] on div "This information helps us identify the freight service you need and generate an…" at bounding box center [703, 504] width 609 height 293
click at [634, 490] on input "text" at bounding box center [637, 490] width 31 height 22
paste input "1763"
click at [985, 409] on div "This information helps us identify the freight service you need and generate an…" at bounding box center [703, 504] width 609 height 293
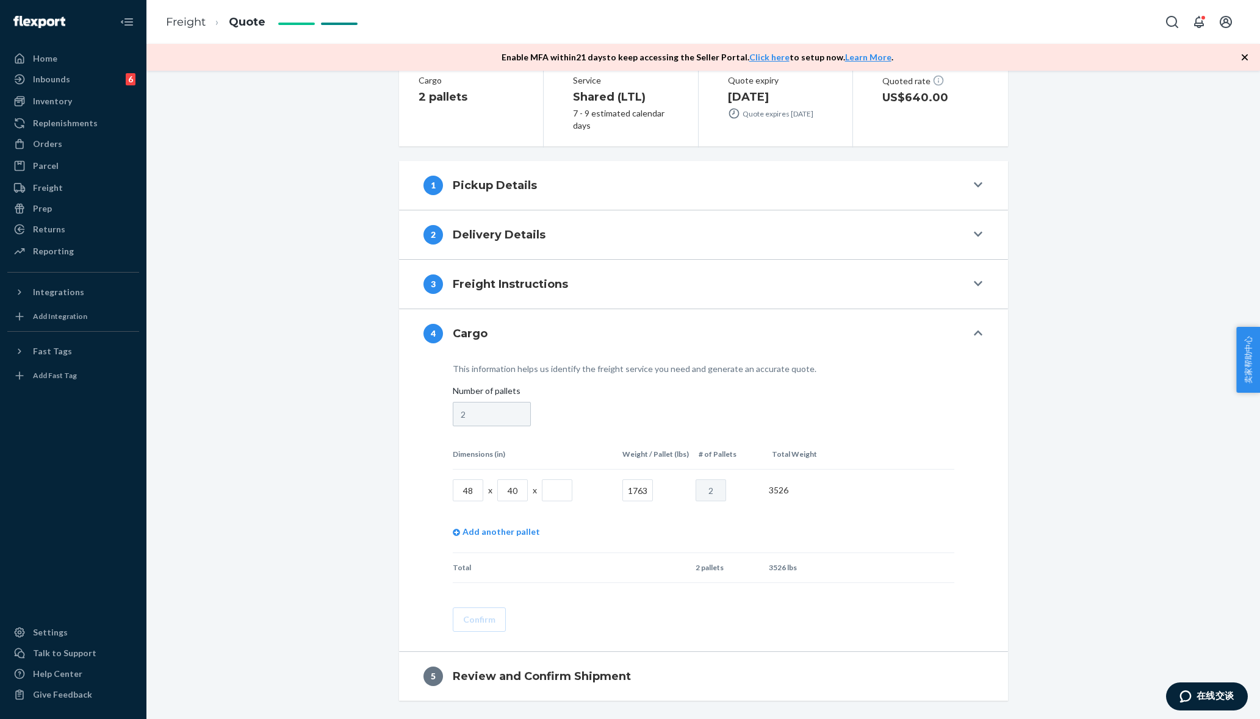
click at [637, 490] on input "1763" at bounding box center [637, 490] width 31 height 22
type input "881"
click at [392, 481] on div "Shipment QUOTED Pickup address [STREET_ADDRESS][PERSON_NAME] Commercial Deliver…" at bounding box center [703, 302] width 627 height 798
click at [441, 580] on div "This information helps us identify the freight service you need and generate an…" at bounding box center [703, 497] width 560 height 269
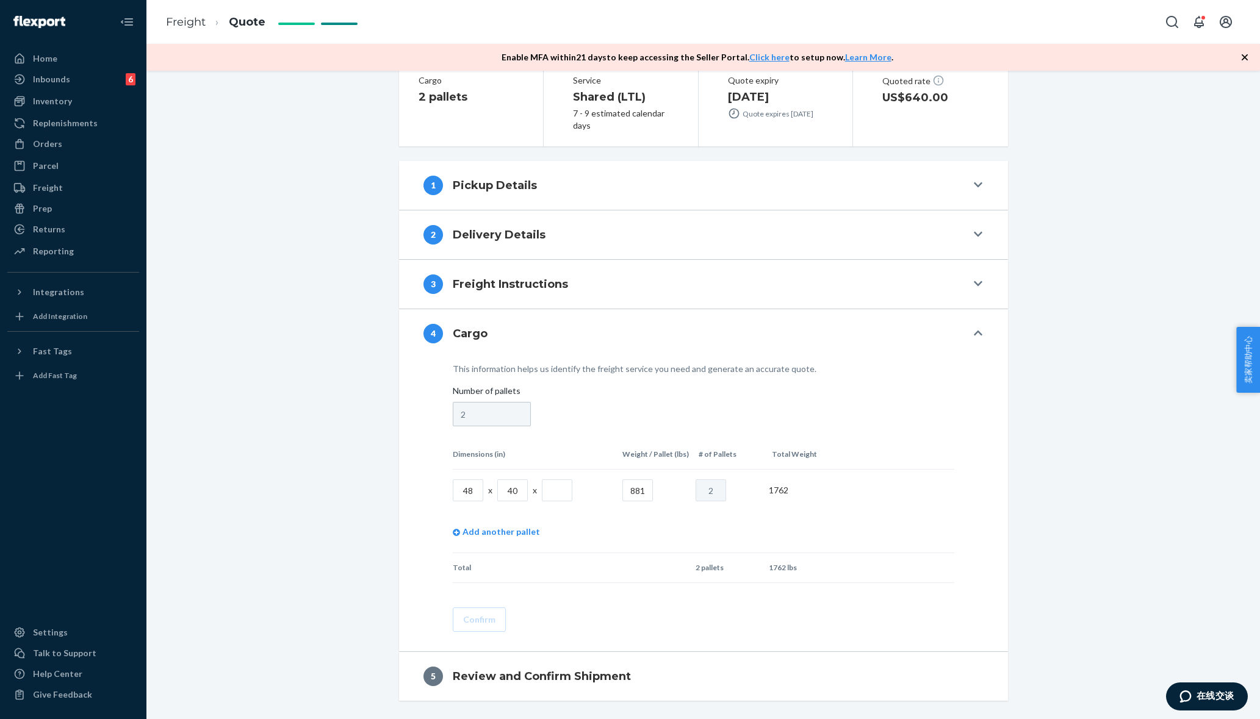
click at [545, 488] on input "text" at bounding box center [557, 490] width 31 height 22
type input "80"
click at [416, 496] on div "This information helps us identify the freight service you need and generate an…" at bounding box center [703, 504] width 609 height 293
click at [473, 619] on button "Confirm" at bounding box center [479, 620] width 53 height 24
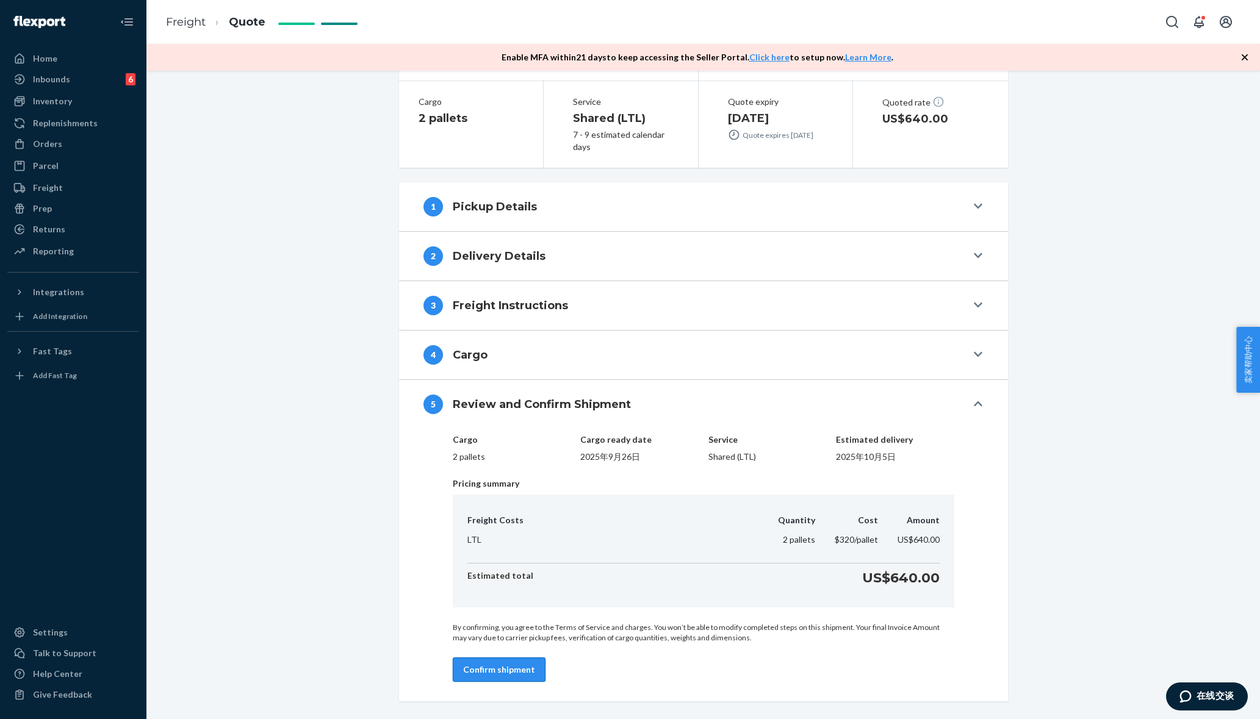
drag, startPoint x: 511, startPoint y: 681, endPoint x: 512, endPoint y: 671, distance: 9.9
click at [511, 680] on div "Cargo Cargo ready date Service Estimated delivery 2 pallets 2025年9月26日 Shared (…" at bounding box center [703, 565] width 609 height 273
click at [512, 671] on button "Confirm shipment" at bounding box center [499, 670] width 93 height 24
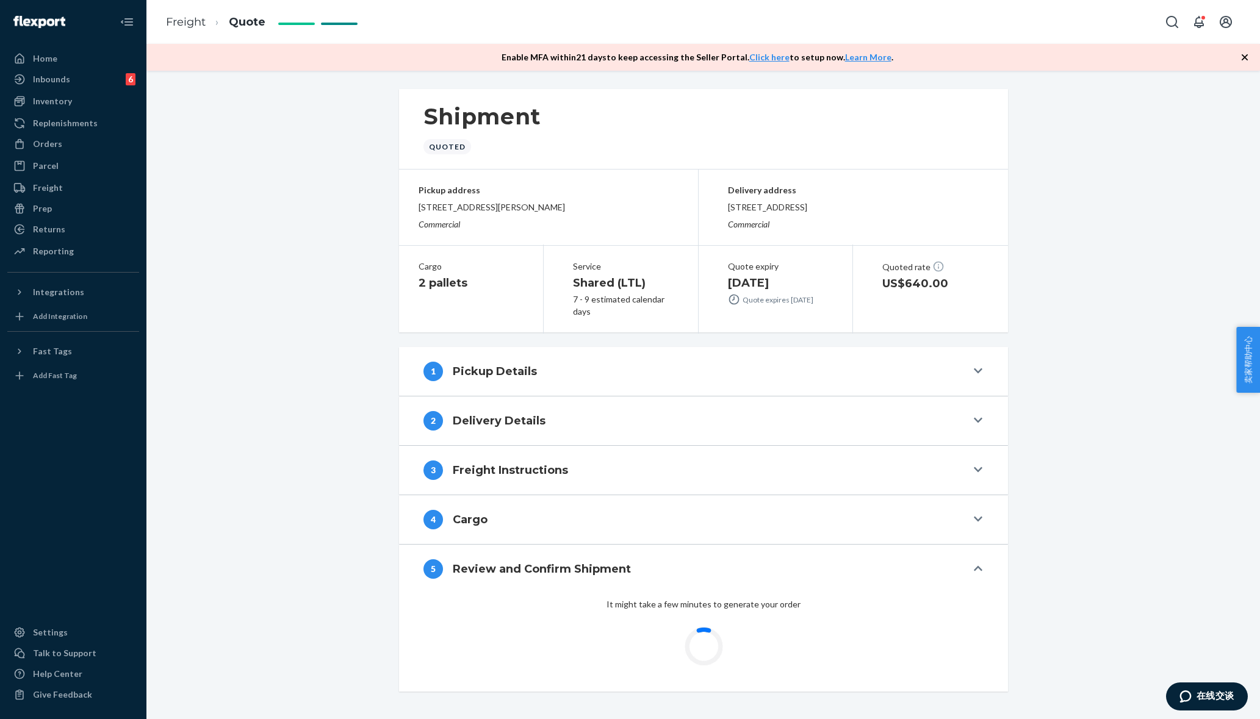
scroll to position [0, 0]
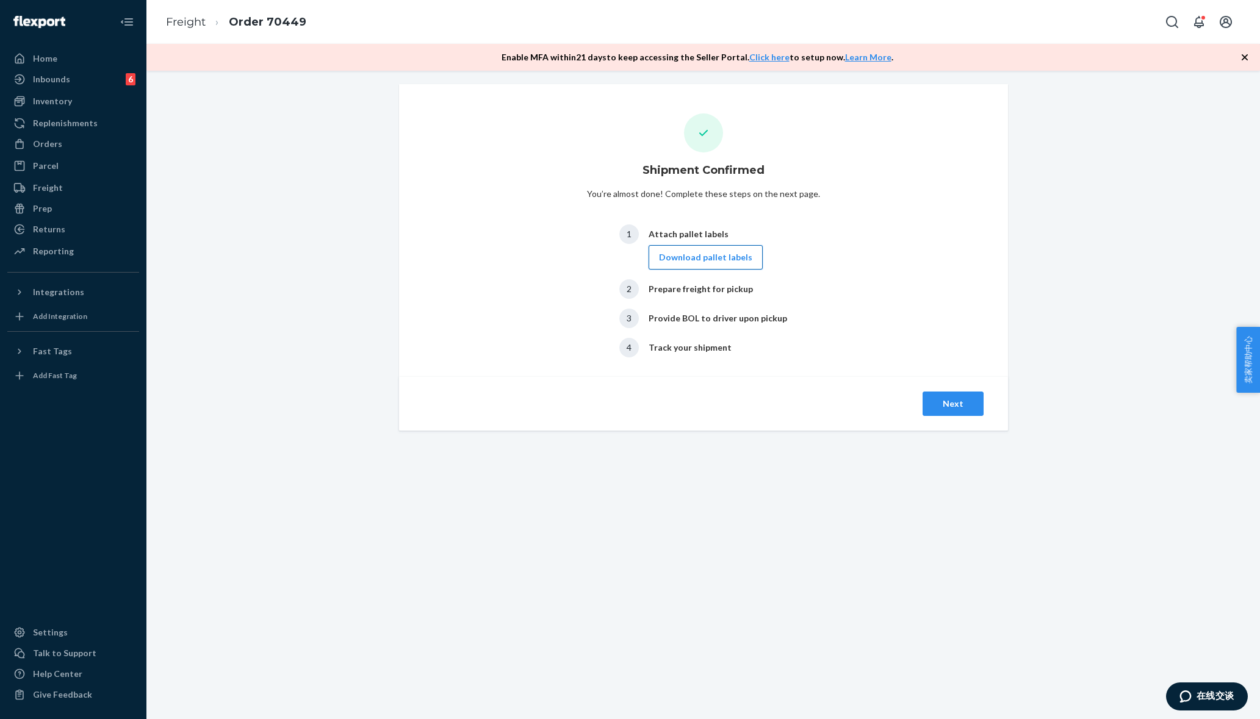
click at [705, 254] on button "Download pallet labels" at bounding box center [705, 257] width 114 height 24
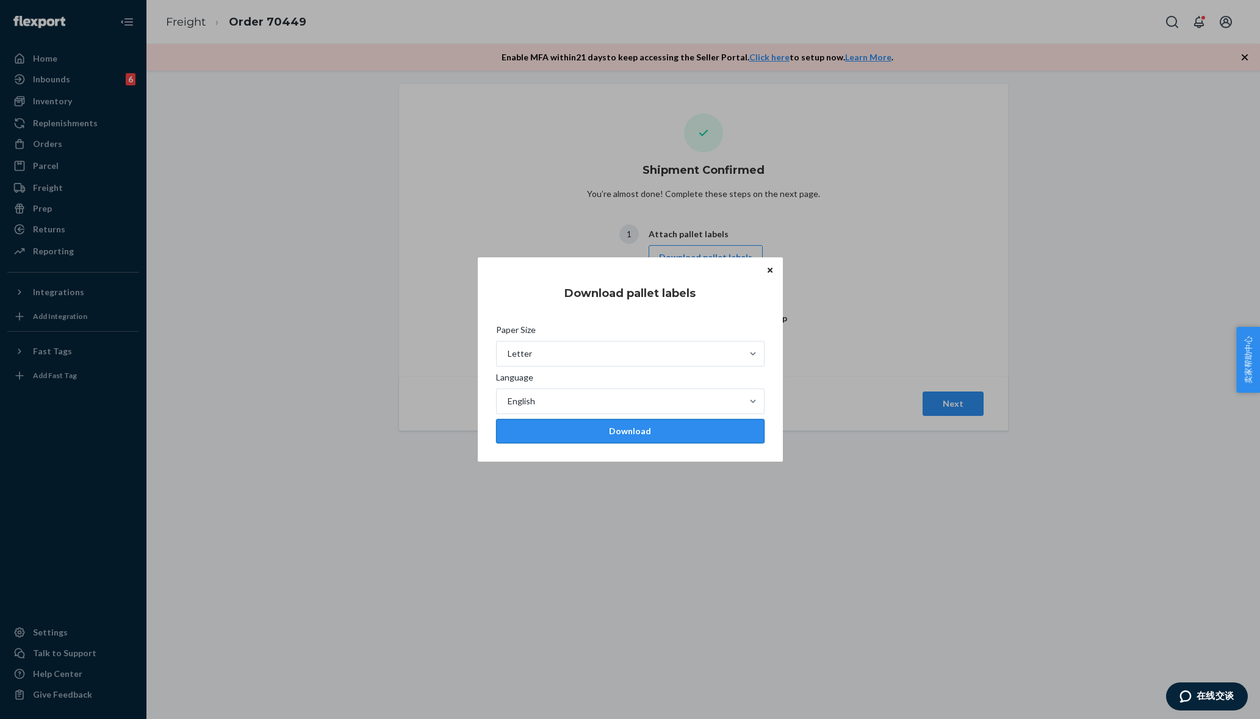
click at [636, 427] on div "Download" at bounding box center [630, 431] width 248 height 12
click at [661, 437] on div "Download" at bounding box center [630, 431] width 248 height 12
click at [771, 271] on icon "Close" at bounding box center [769, 270] width 5 height 5
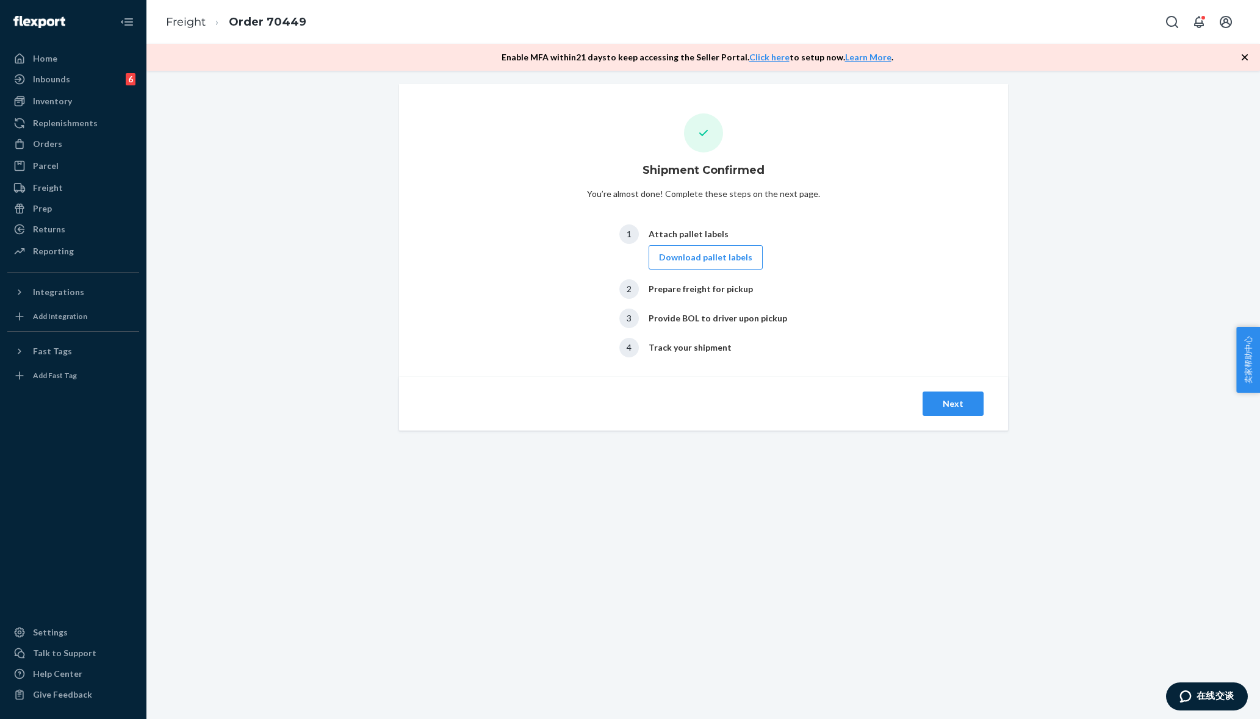
click at [870, 248] on div "Shipment Confirmed You’re almost done! Complete these steps on the next page. 1…" at bounding box center [703, 233] width 609 height 298
click at [959, 400] on button "Next" at bounding box center [952, 404] width 61 height 24
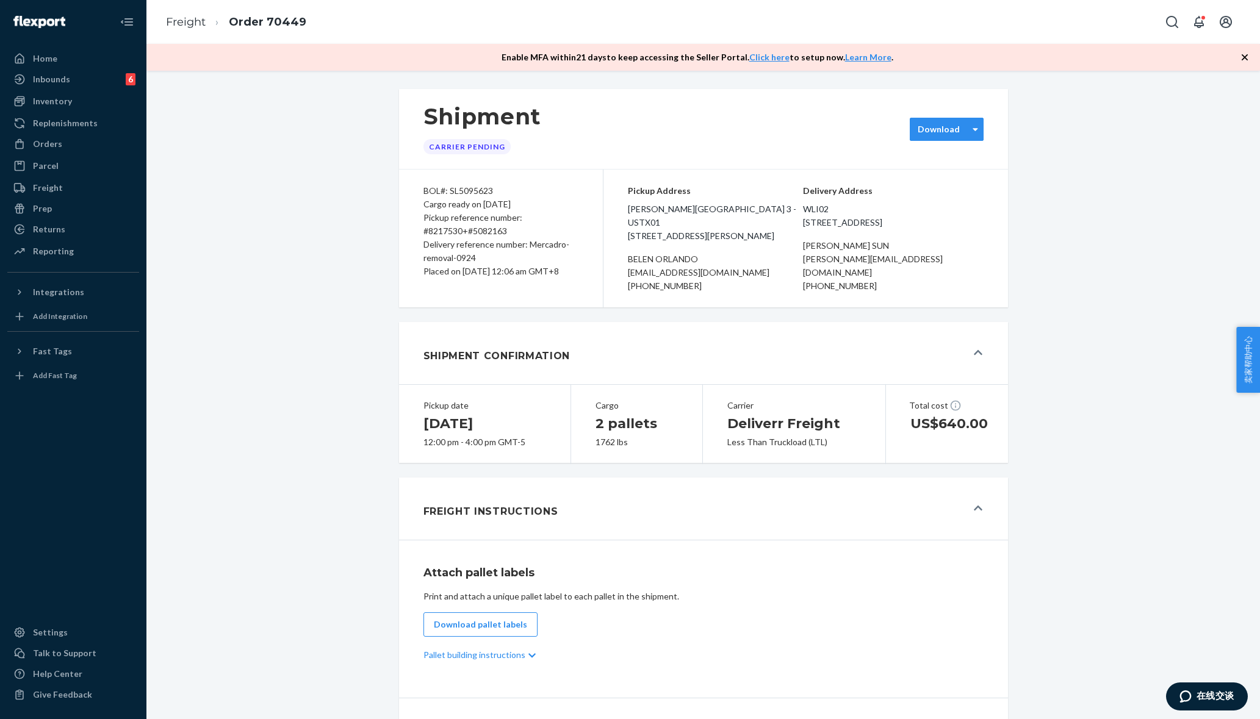
click at [940, 129] on div "Download" at bounding box center [938, 129] width 42 height 12
click at [1084, 138] on div "Shipment Carrier Pending option [object Object] focused, 1 of 2. 2 results avai…" at bounding box center [703, 601] width 1095 height 1039
click at [1029, 137] on div "Shipment Carrier Pending Download BOL#: SL5095623 Cargo ready on [DATE] Pickup …" at bounding box center [703, 601] width 1095 height 1039
click at [471, 252] on div "Delivery reference number: Mercadro-removal-0924" at bounding box center [500, 251] width 155 height 27
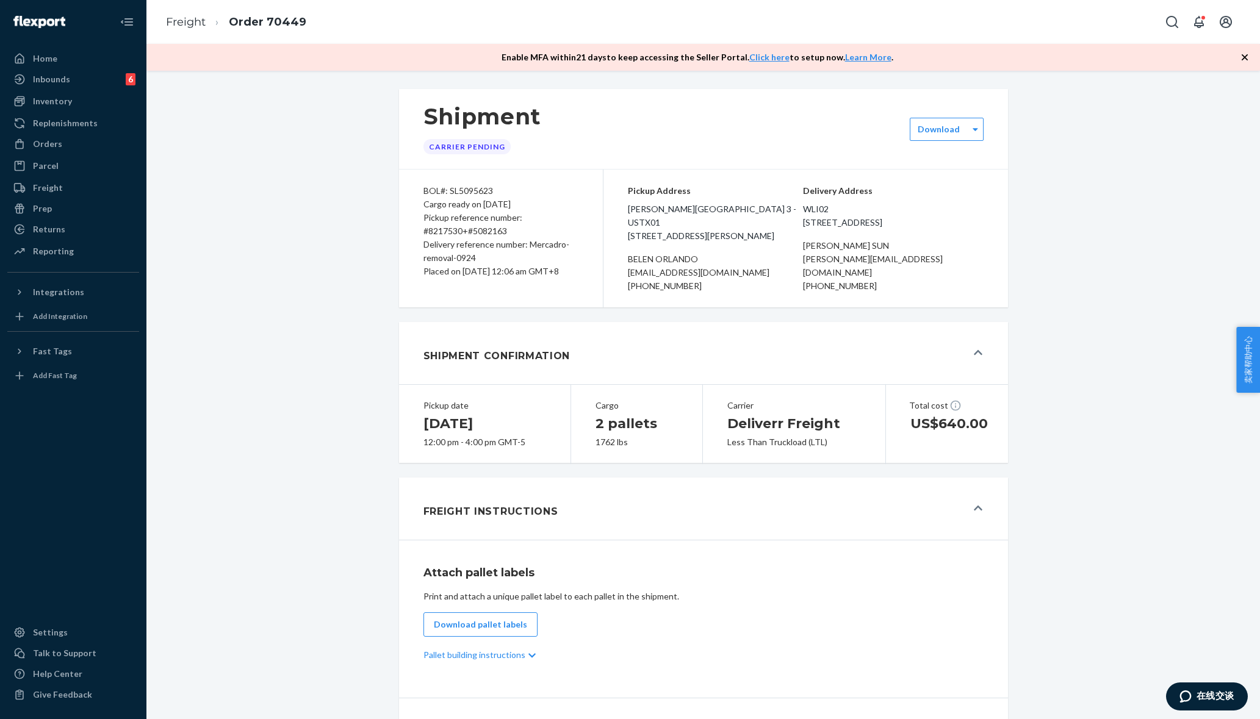
click at [480, 268] on div "Placed on [DATE] 12:06 am GMT+8" at bounding box center [500, 271] width 155 height 13
click at [487, 254] on div "Delivery reference number: Mercadro-removal-0924" at bounding box center [500, 251] width 155 height 27
drag, startPoint x: 525, startPoint y: 244, endPoint x: 536, endPoint y: 261, distance: 20.3
click at [536, 261] on div "Delivery reference number: Mercadro-removal-0924" at bounding box center [500, 251] width 155 height 27
copy div "Mercadro-removal-0924"
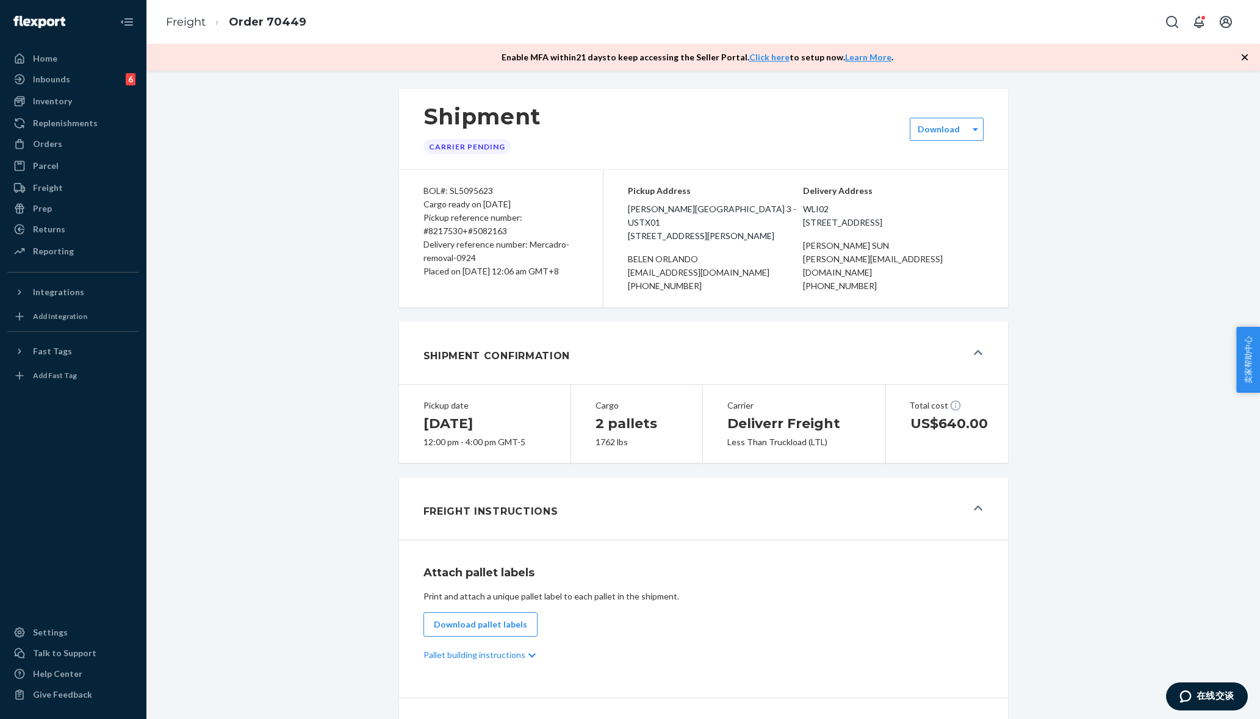
click at [527, 236] on div "Pickup reference number: #8217530+#5082163" at bounding box center [500, 224] width 155 height 27
drag, startPoint x: 525, startPoint y: 245, endPoint x: 536, endPoint y: 255, distance: 15.6
click at [536, 255] on div "Delivery reference number: Mercadro-removal-0924" at bounding box center [500, 251] width 155 height 27
copy div "Mercadro-removal-0924"
click at [199, 321] on div "Shipment Carrier Pending Download BOL#: SL5095623 Cargo ready on [DATE] Pickup …" at bounding box center [703, 601] width 1095 height 1039
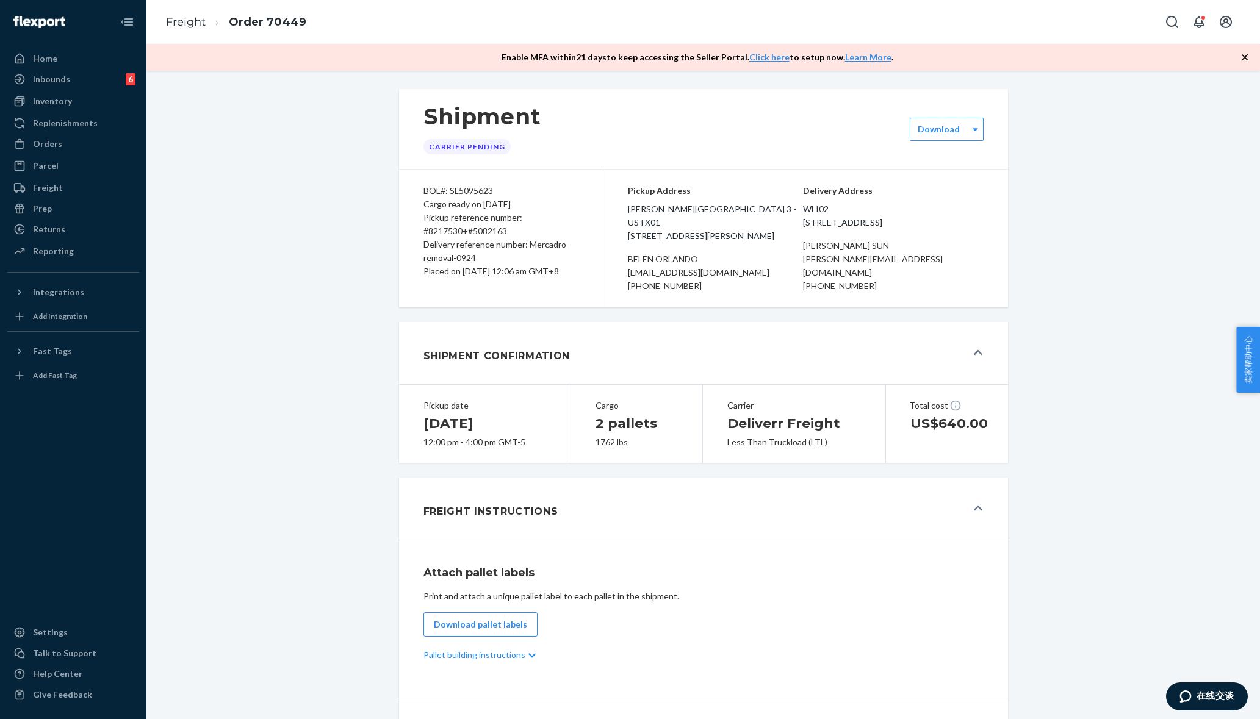
click at [314, 427] on div "Shipment Carrier Pending Download BOL#: SL5095623 Cargo ready on [DATE] Pickup …" at bounding box center [703, 601] width 1095 height 1039
drag, startPoint x: 298, startPoint y: 381, endPoint x: 290, endPoint y: 339, distance: 43.4
click at [298, 384] on div "Shipment Carrier Pending Download BOL#: SL5095623 Cargo ready on [DATE] Pickup …" at bounding box center [703, 601] width 1095 height 1039
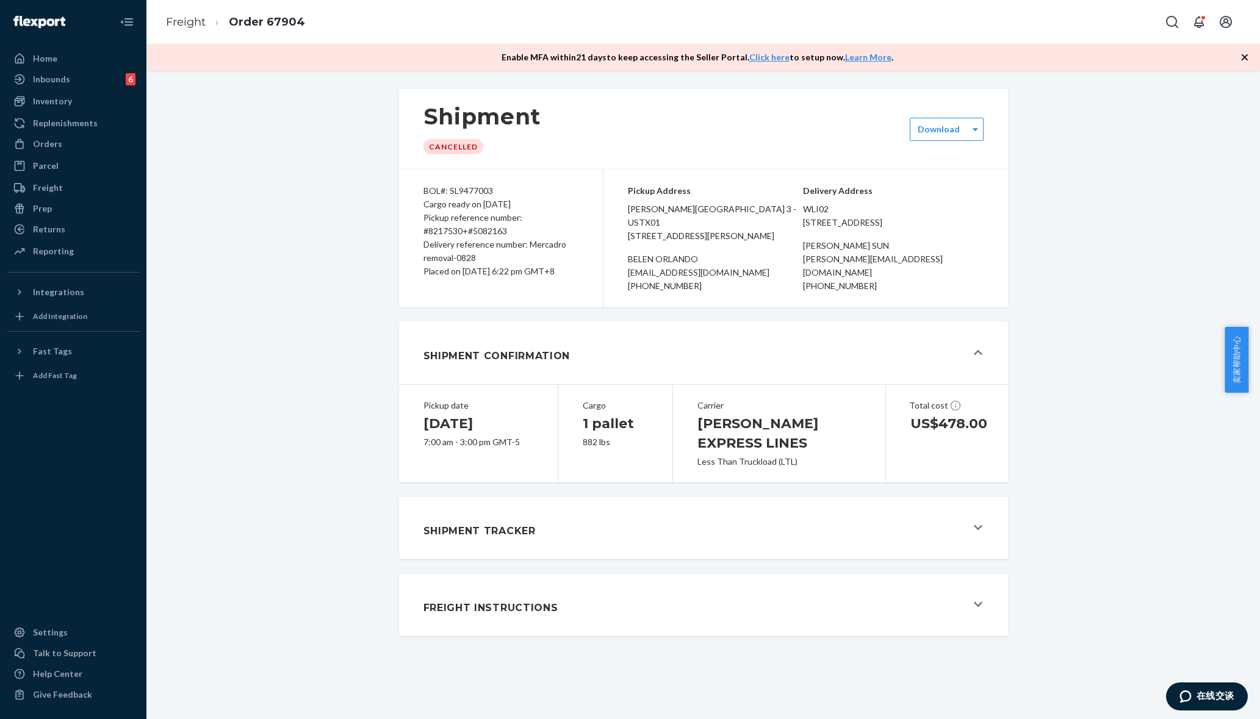
click at [1096, 215] on div "Shipment Cancelled Download BOL#: SL9477003 Cargo ready on 08/29/2025 Pickup re…" at bounding box center [703, 363] width 1095 height 562
drag, startPoint x: 706, startPoint y: 217, endPoint x: 619, endPoint y: 221, distance: 87.4
click at [619, 221] on div "Pickup Address Foster Commerce Center Building 3 - USTX01 1106 S Foster Rd Chin…" at bounding box center [805, 239] width 404 height 138
click at [628, 207] on span "[PERSON_NAME][GEOGRAPHIC_DATA] 3 - USTX01 [STREET_ADDRESS][PERSON_NAME]" at bounding box center [715, 223] width 175 height 40
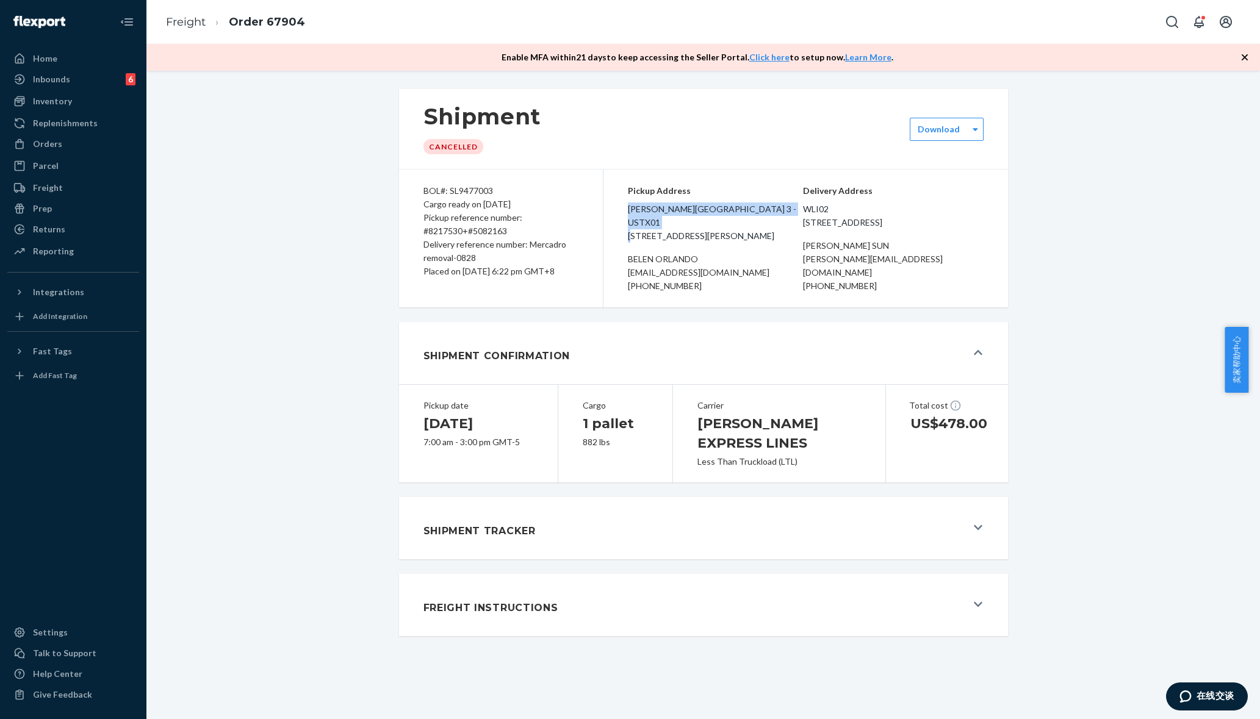
click at [628, 207] on span "[PERSON_NAME][GEOGRAPHIC_DATA] 3 - USTX01 [STREET_ADDRESS][PERSON_NAME]" at bounding box center [715, 223] width 175 height 40
copy span "[PERSON_NAME][GEOGRAPHIC_DATA] 3 - USTX01"
click at [648, 229] on span "[PERSON_NAME][GEOGRAPHIC_DATA] 3 - USTX01 [STREET_ADDRESS][PERSON_NAME]" at bounding box center [715, 223] width 175 height 40
click at [648, 223] on span "[PERSON_NAME][GEOGRAPHIC_DATA] 3 - USTX01 [STREET_ADDRESS][PERSON_NAME]" at bounding box center [715, 223] width 175 height 40
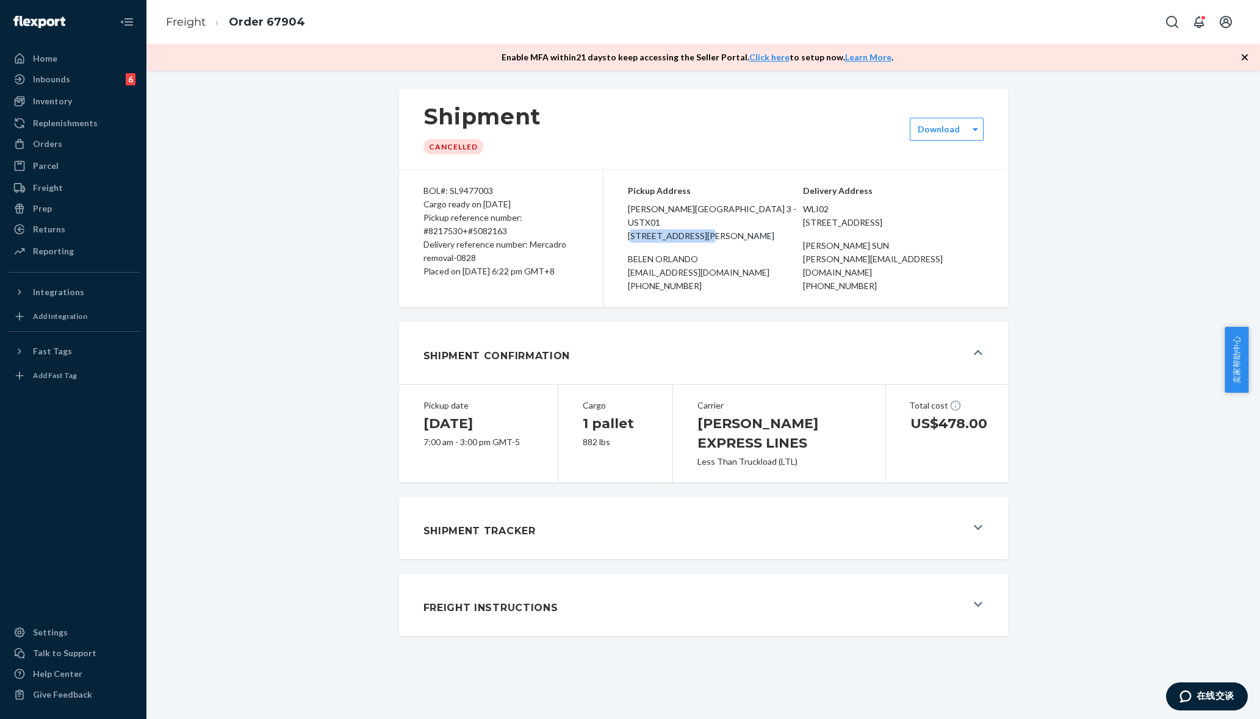
click at [648, 223] on span "[PERSON_NAME][GEOGRAPHIC_DATA] 3 - USTX01 [STREET_ADDRESS][PERSON_NAME]" at bounding box center [715, 223] width 175 height 40
click at [494, 218] on div "Pickup reference number: #8217530+#5082163" at bounding box center [500, 224] width 155 height 27
click at [750, 223] on span "[PERSON_NAME][GEOGRAPHIC_DATA] 3 - USTX01 [STREET_ADDRESS][PERSON_NAME]" at bounding box center [715, 223] width 175 height 40
click at [953, 355] on div "Shipment Confirmation" at bounding box center [694, 353] width 543 height 33
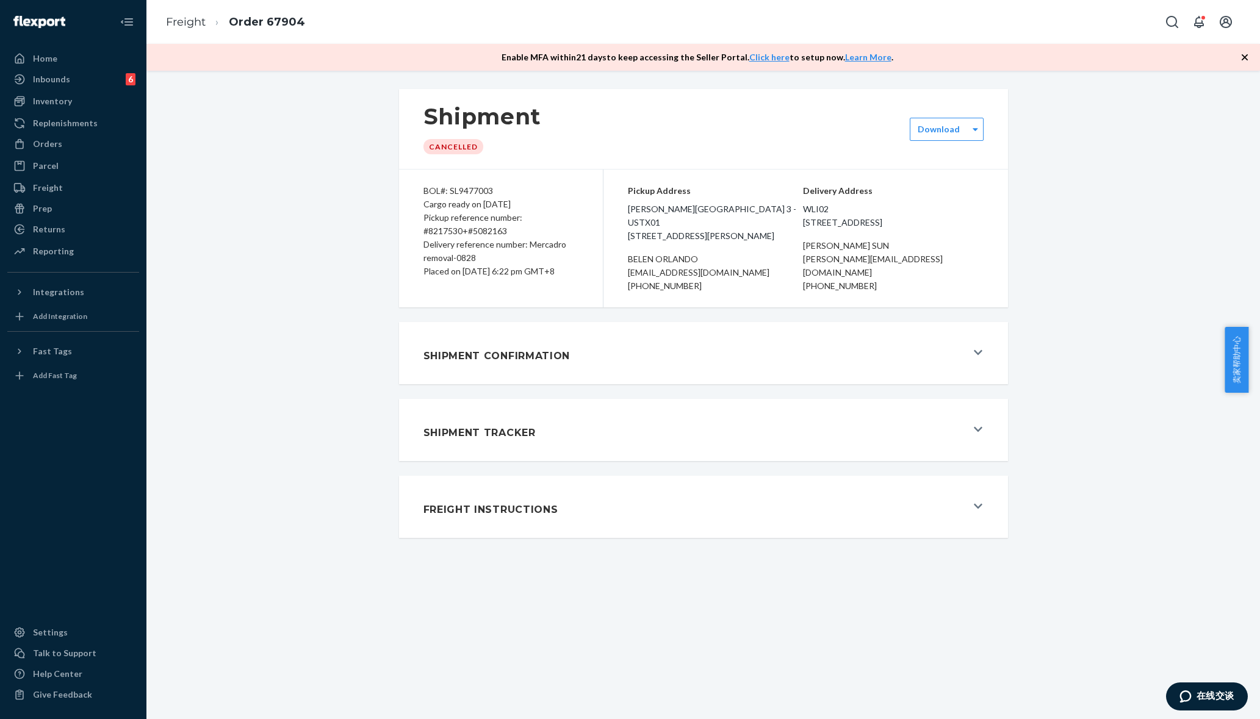
click at [953, 356] on div "Shipment Confirmation" at bounding box center [694, 353] width 543 height 33
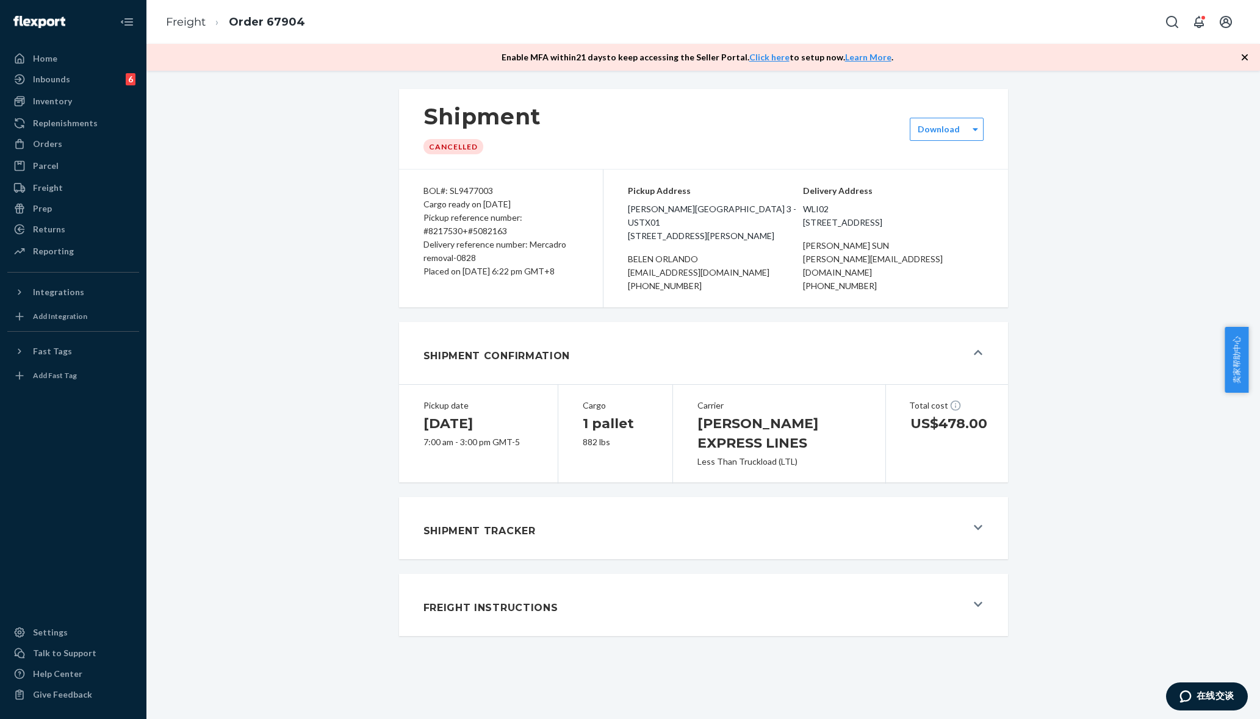
click at [846, 512] on div "Shipment Tracker" at bounding box center [694, 528] width 543 height 33
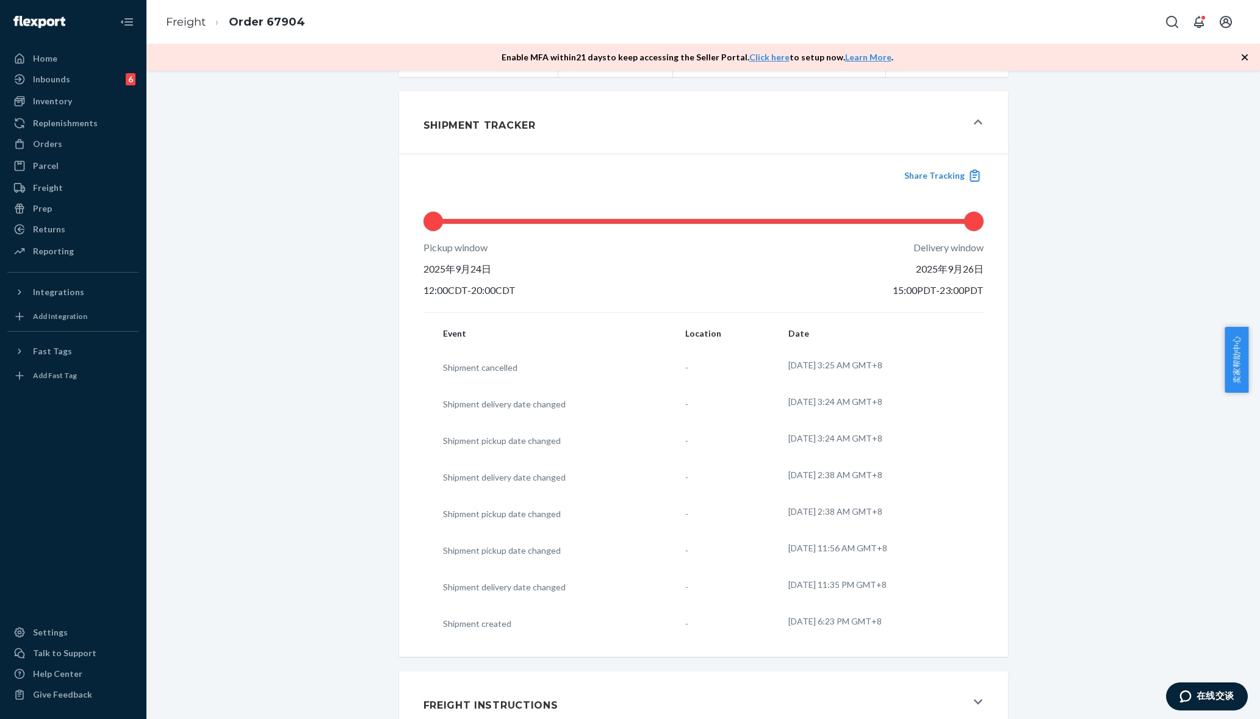
scroll to position [406, 0]
click at [834, 688] on div "Freight Instructions" at bounding box center [694, 702] width 543 height 33
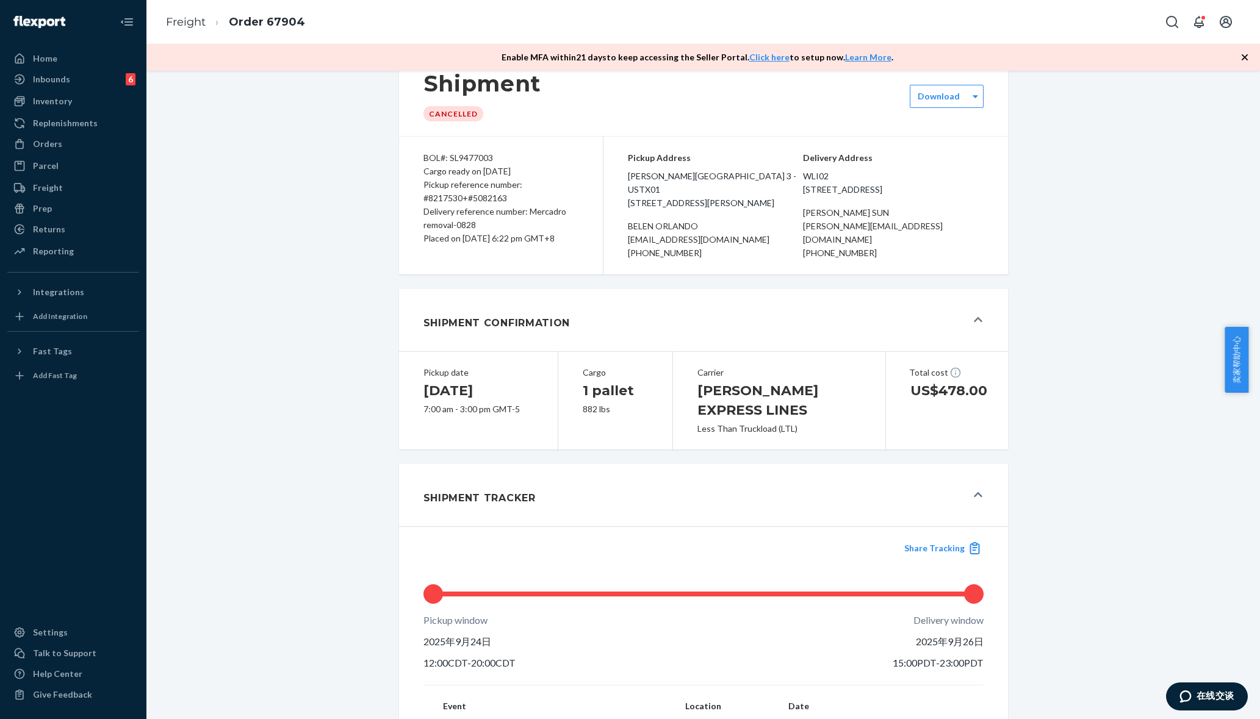
scroll to position [0, 0]
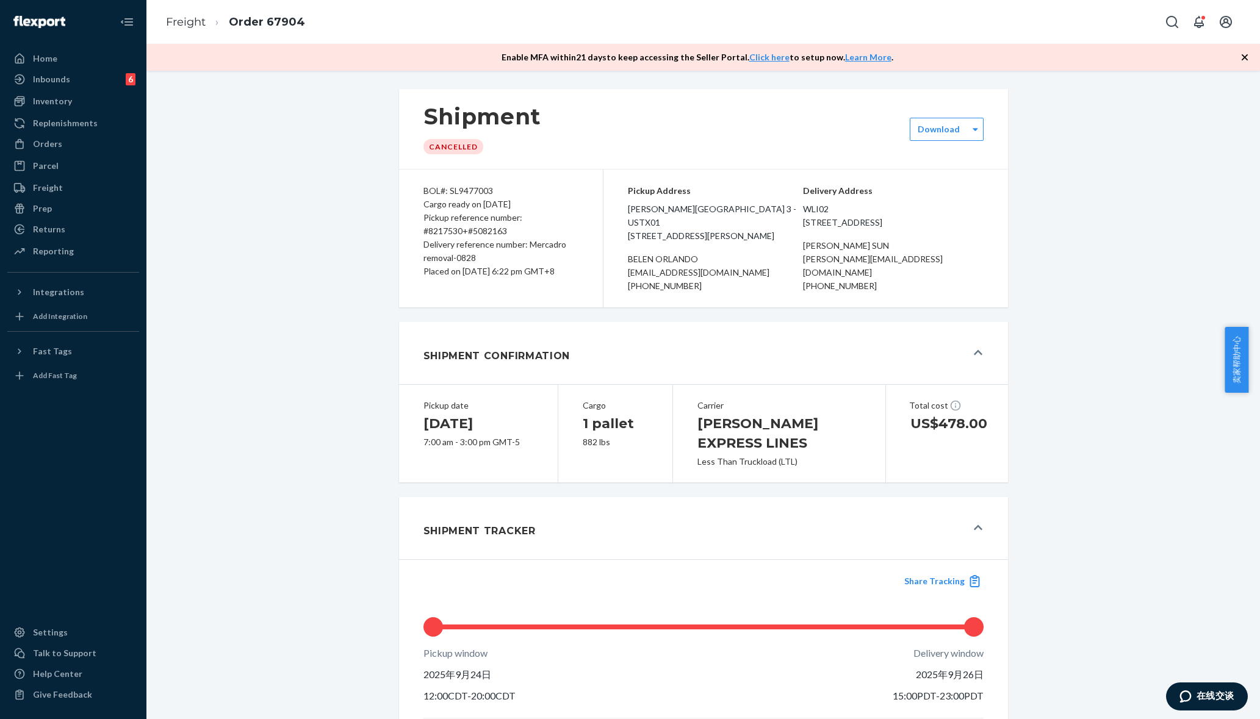
click at [633, 246] on div "Pickup Address Foster Commerce Center Building 3 - USTX01 1106 S Foster Rd Chin…" at bounding box center [715, 238] width 175 height 109
drag, startPoint x: 648, startPoint y: 234, endPoint x: 639, endPoint y: 235, distance: 9.2
click at [639, 235] on span "[PERSON_NAME][GEOGRAPHIC_DATA] 3 - USTX01 [STREET_ADDRESS][PERSON_NAME]" at bounding box center [715, 223] width 175 height 40
click at [628, 250] on div "Pickup Address Foster Commerce Center Building 3 - USTX01 1106 S Foster Rd Chin…" at bounding box center [715, 238] width 175 height 109
drag, startPoint x: 622, startPoint y: 254, endPoint x: 692, endPoint y: 250, distance: 70.9
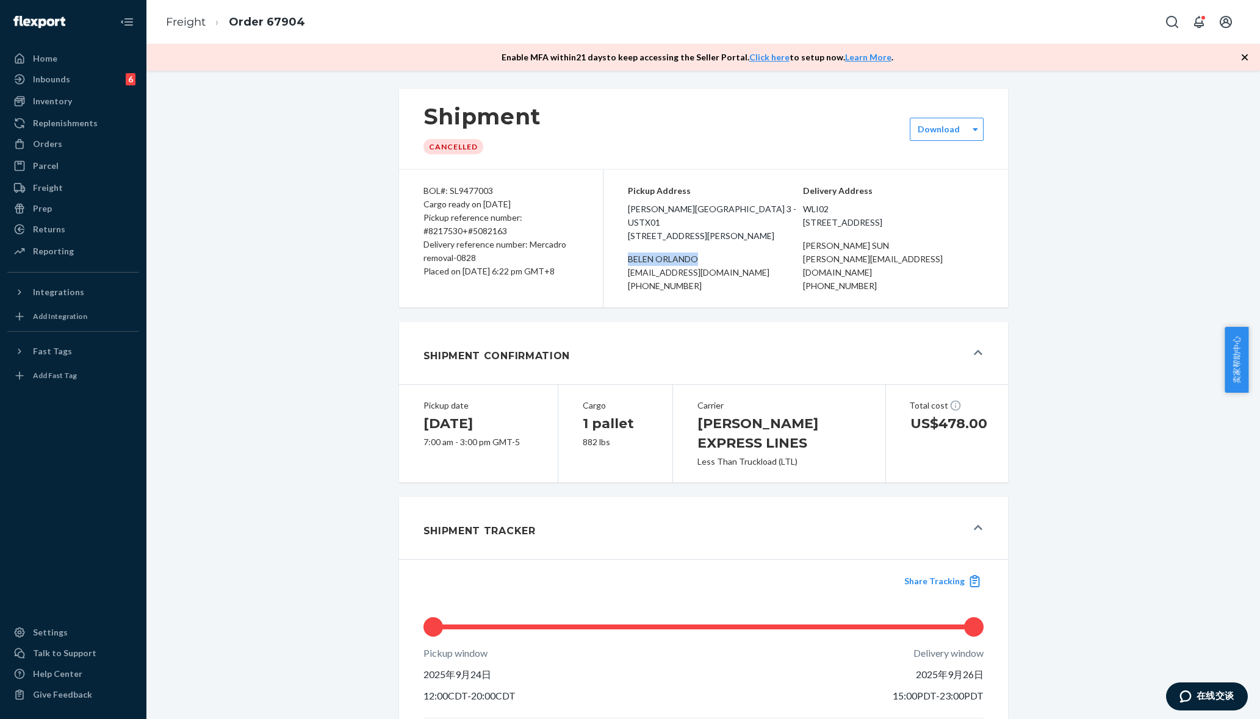
click at [692, 250] on div "Pickup Address Foster Commerce Center Building 3 - USTX01 1106 S Foster Rd Chin…" at bounding box center [715, 238] width 175 height 109
copy div "belen orlando"
click at [677, 264] on div "belen orlando" at bounding box center [715, 259] width 175 height 13
drag, startPoint x: 620, startPoint y: 272, endPoint x: 797, endPoint y: 270, distance: 177.5
click at [797, 270] on div "Pickup Address Foster Commerce Center Building 3 - USTX01 1106 S Foster Rd Chin…" at bounding box center [805, 239] width 404 height 138
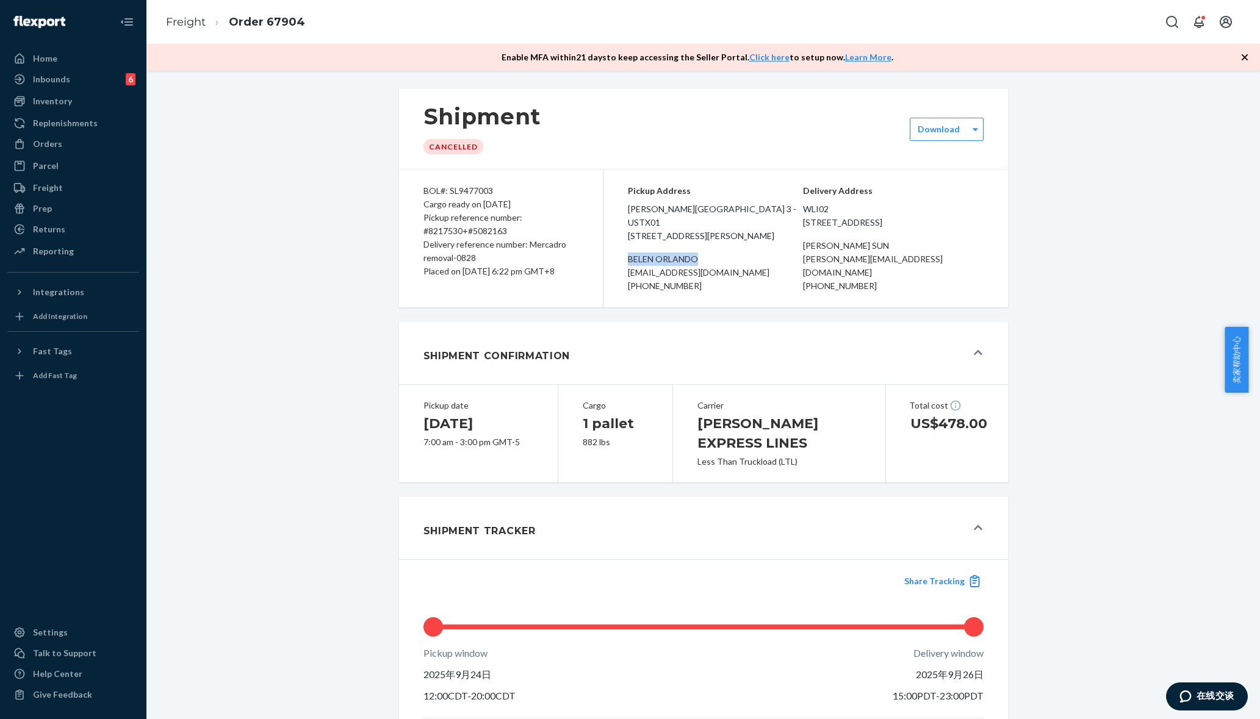
copy div "[EMAIL_ADDRESS][DOMAIN_NAME]"
click at [886, 252] on div "Allice Sun" at bounding box center [893, 245] width 181 height 13
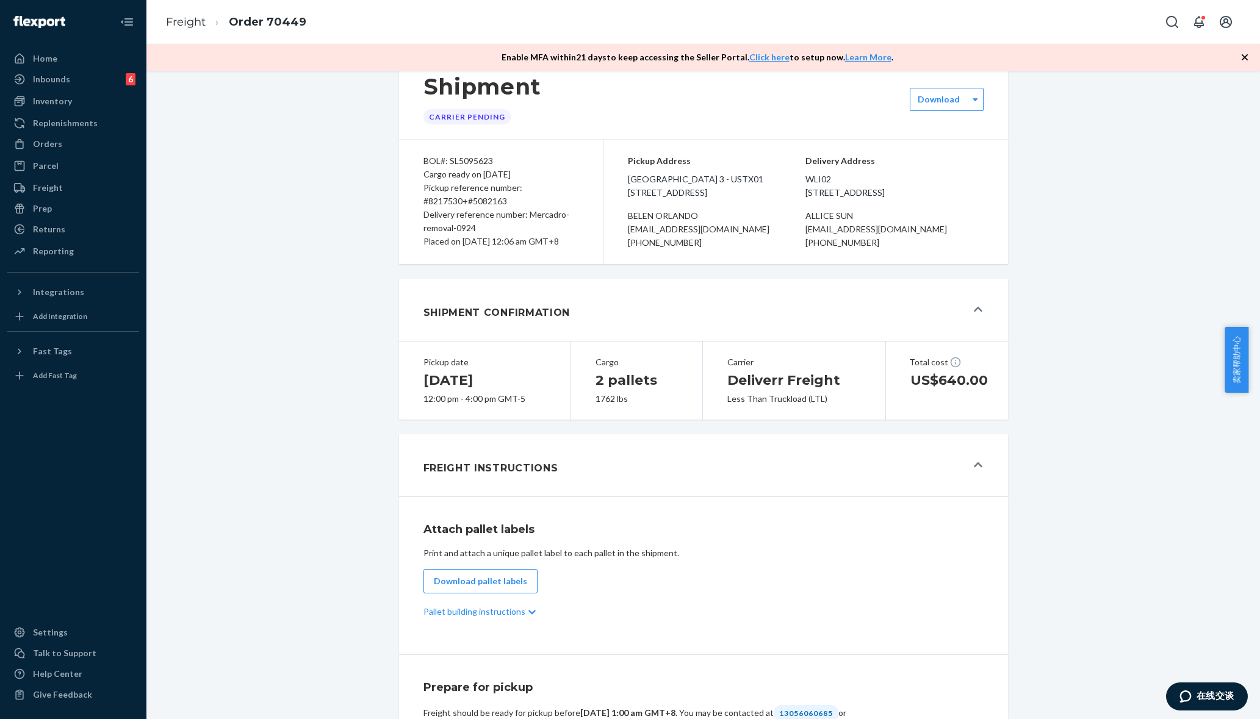
scroll to position [76, 0]
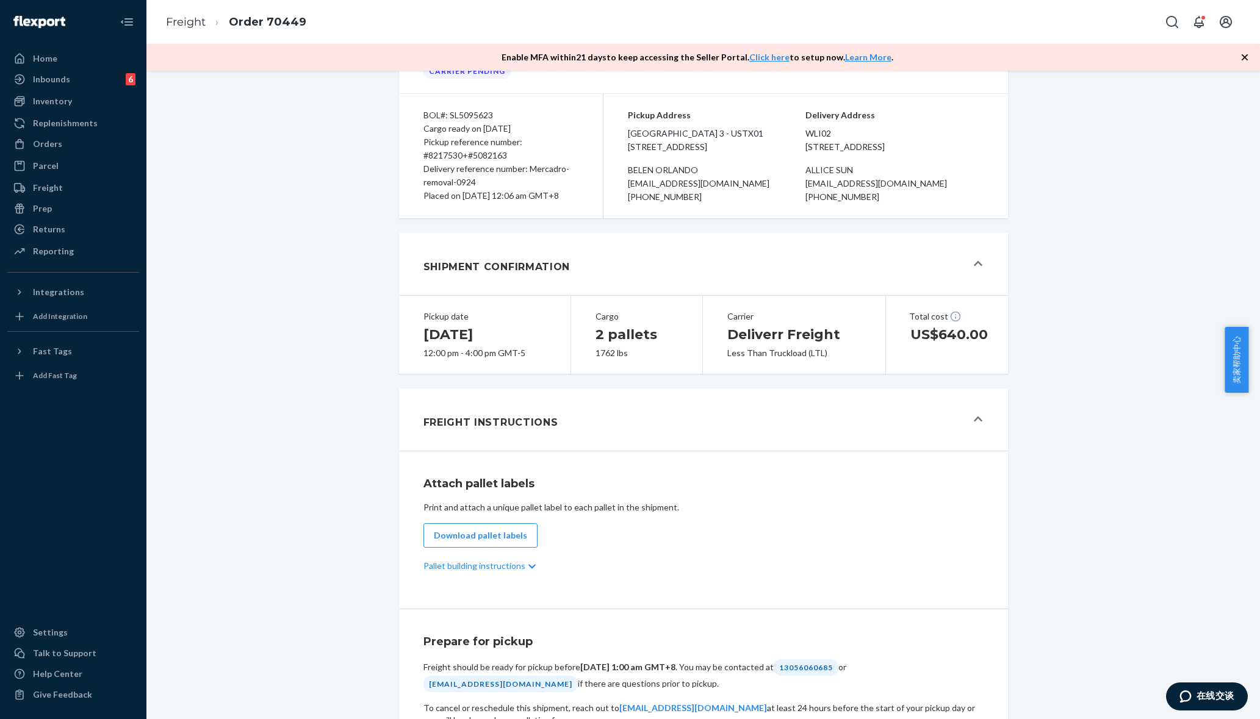
click at [510, 581] on div "Pallet building instructions" at bounding box center [703, 566] width 560 height 37
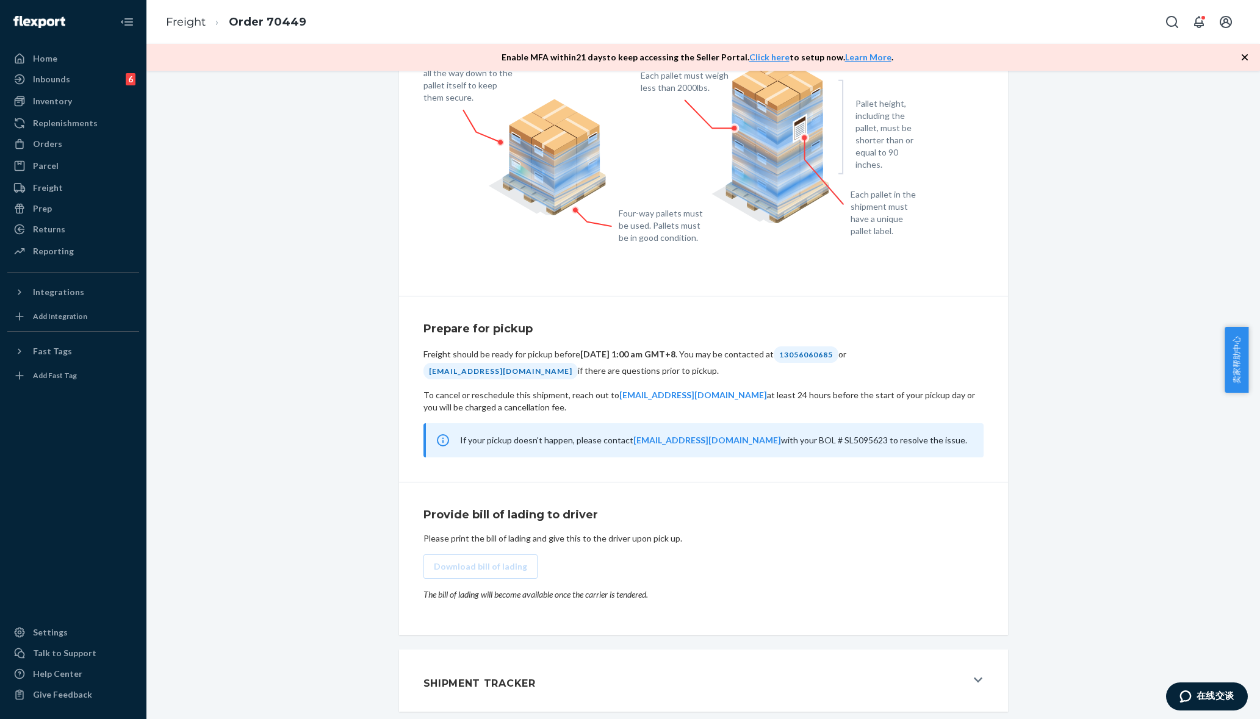
scroll to position [649, 0]
click at [645, 667] on div "Shipment Tracker" at bounding box center [694, 680] width 543 height 33
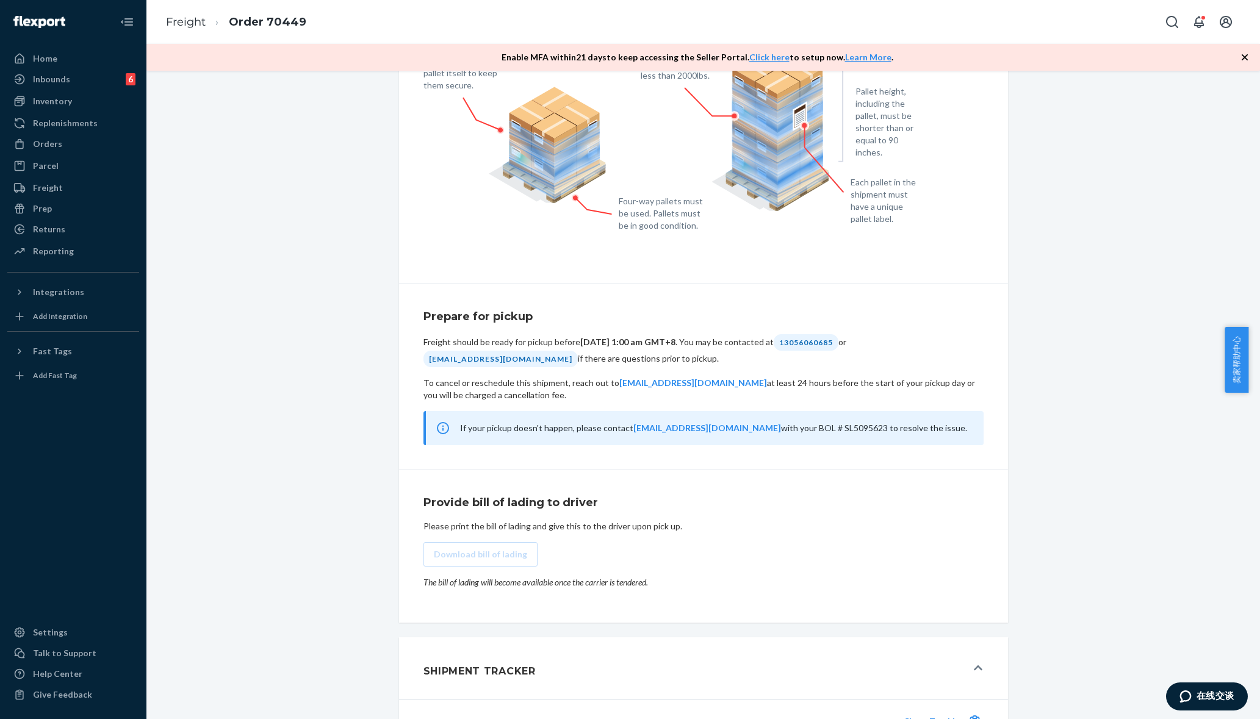
scroll to position [895, 0]
